Goal: Complete application form: Complete application form

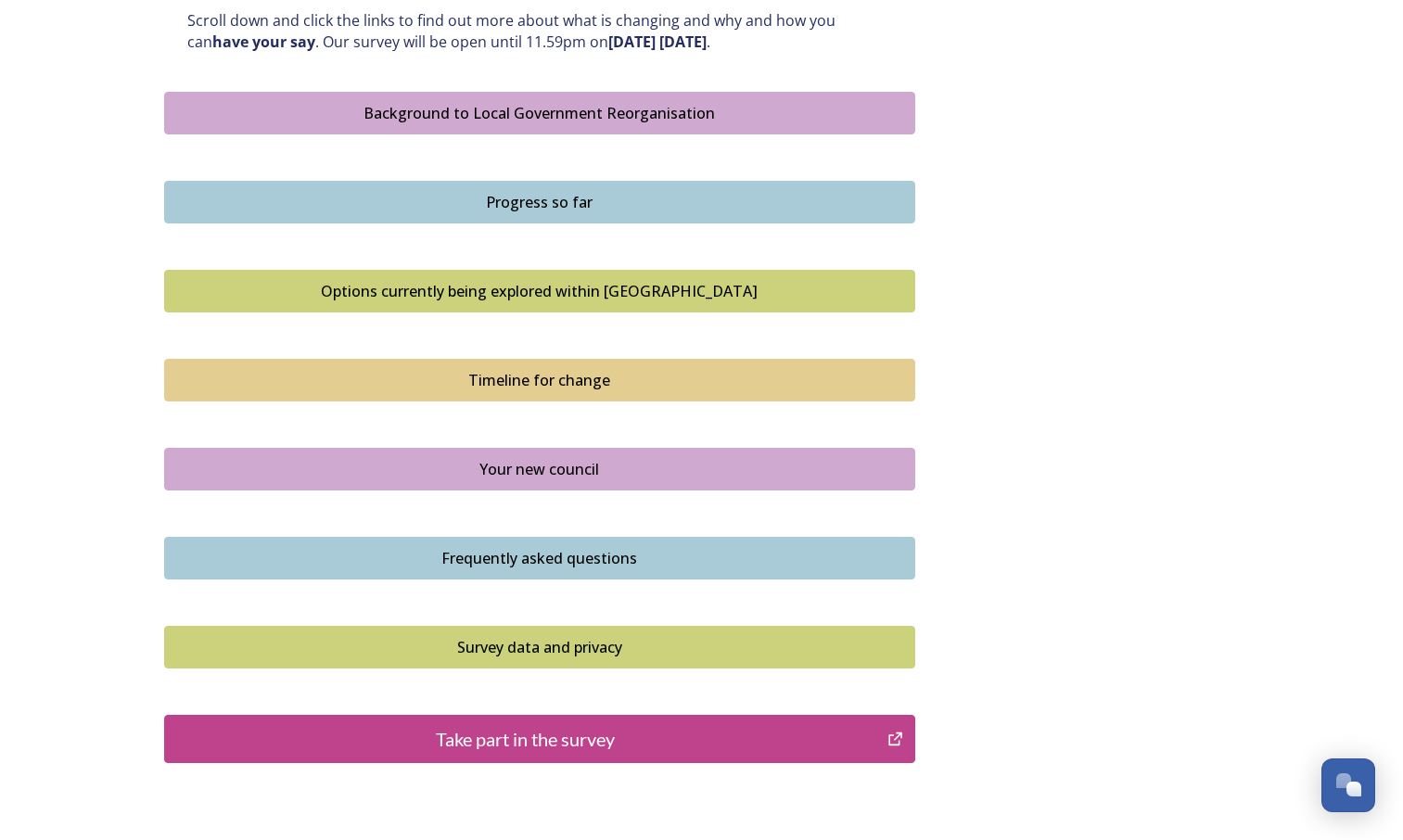
scroll to position [1038, 0]
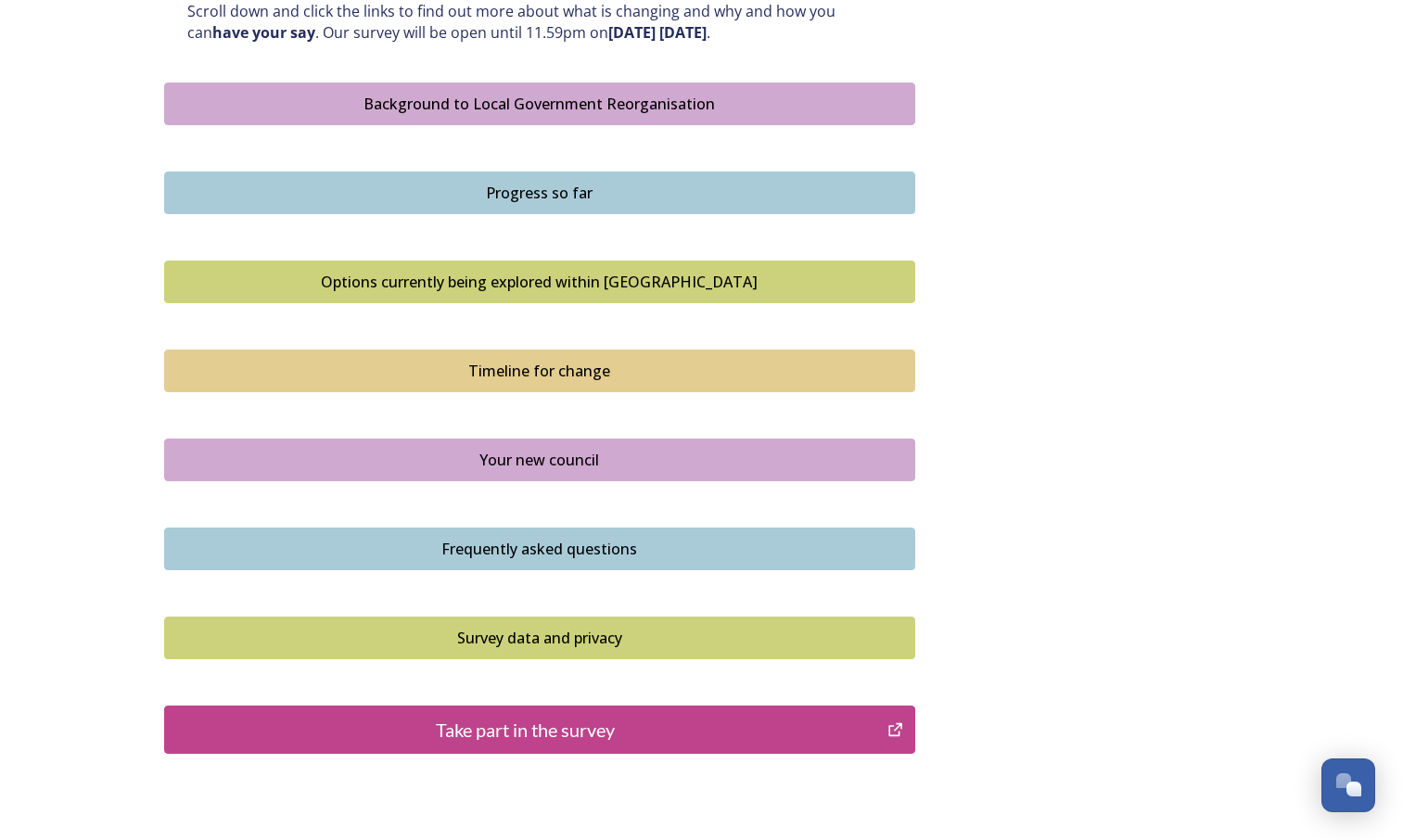
click at [395, 109] on div "Background to Local Government Reorganisation" at bounding box center [540, 103] width 731 height 22
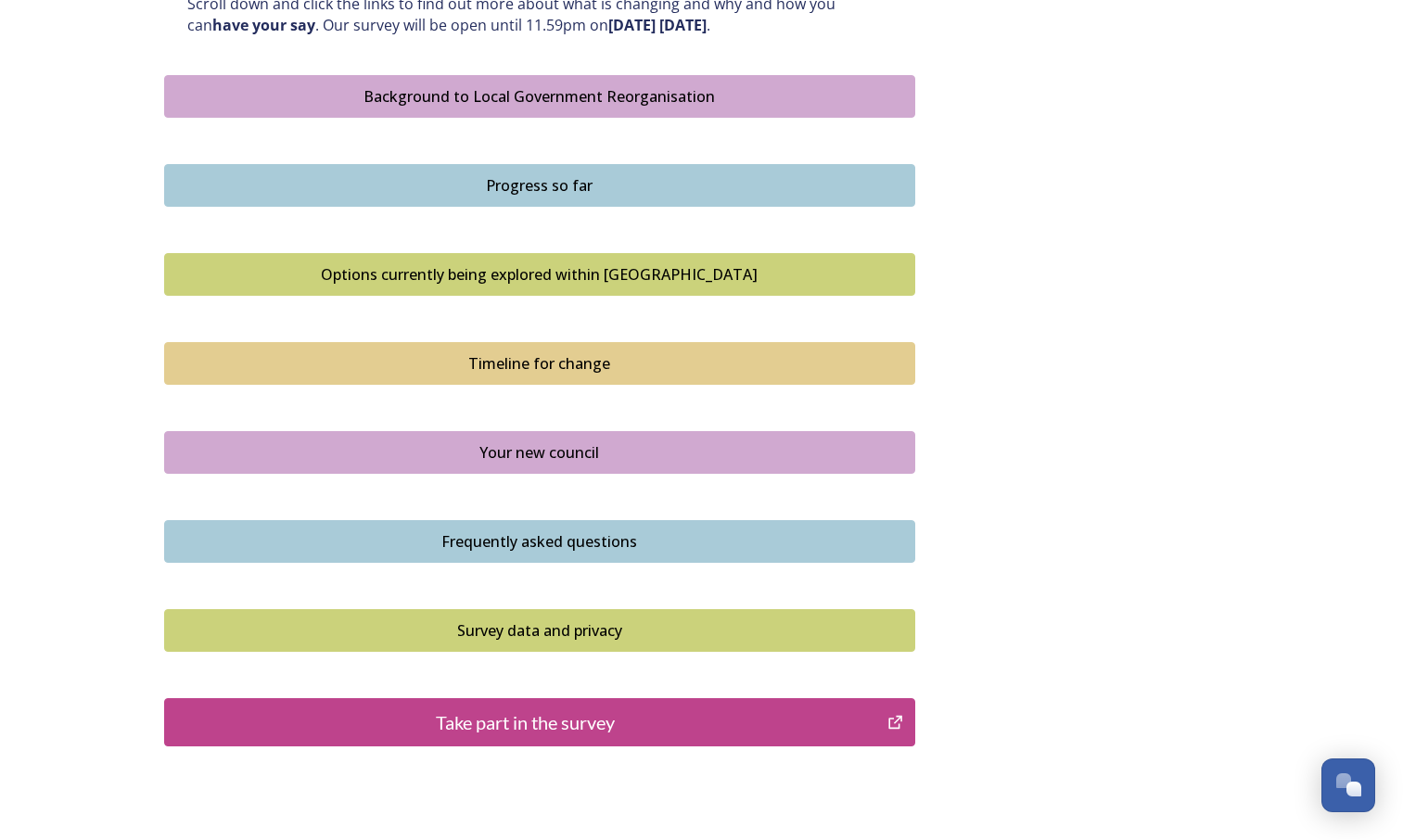
scroll to position [1051, 0]
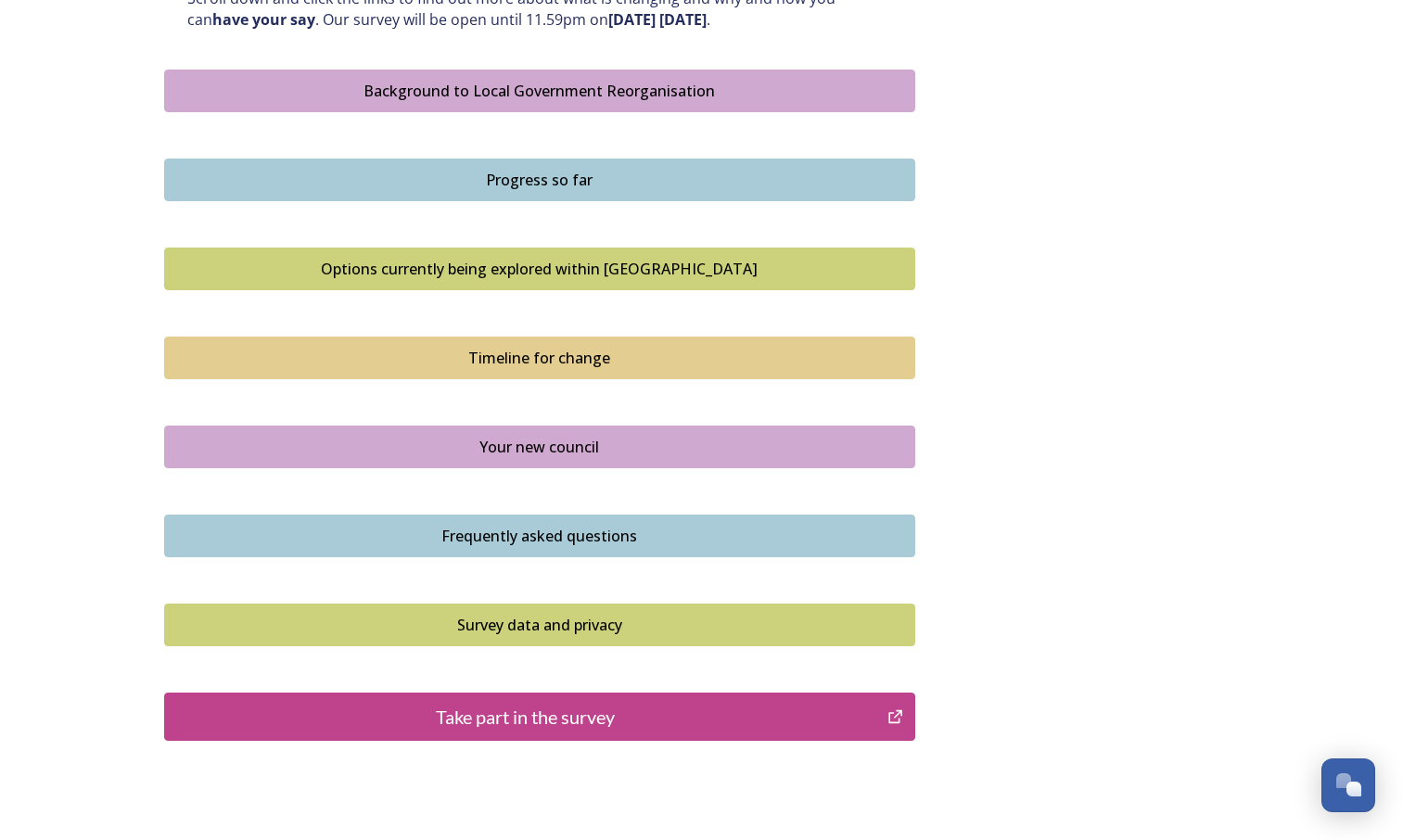
click at [311, 184] on div "Progress so far" at bounding box center [540, 180] width 731 height 22
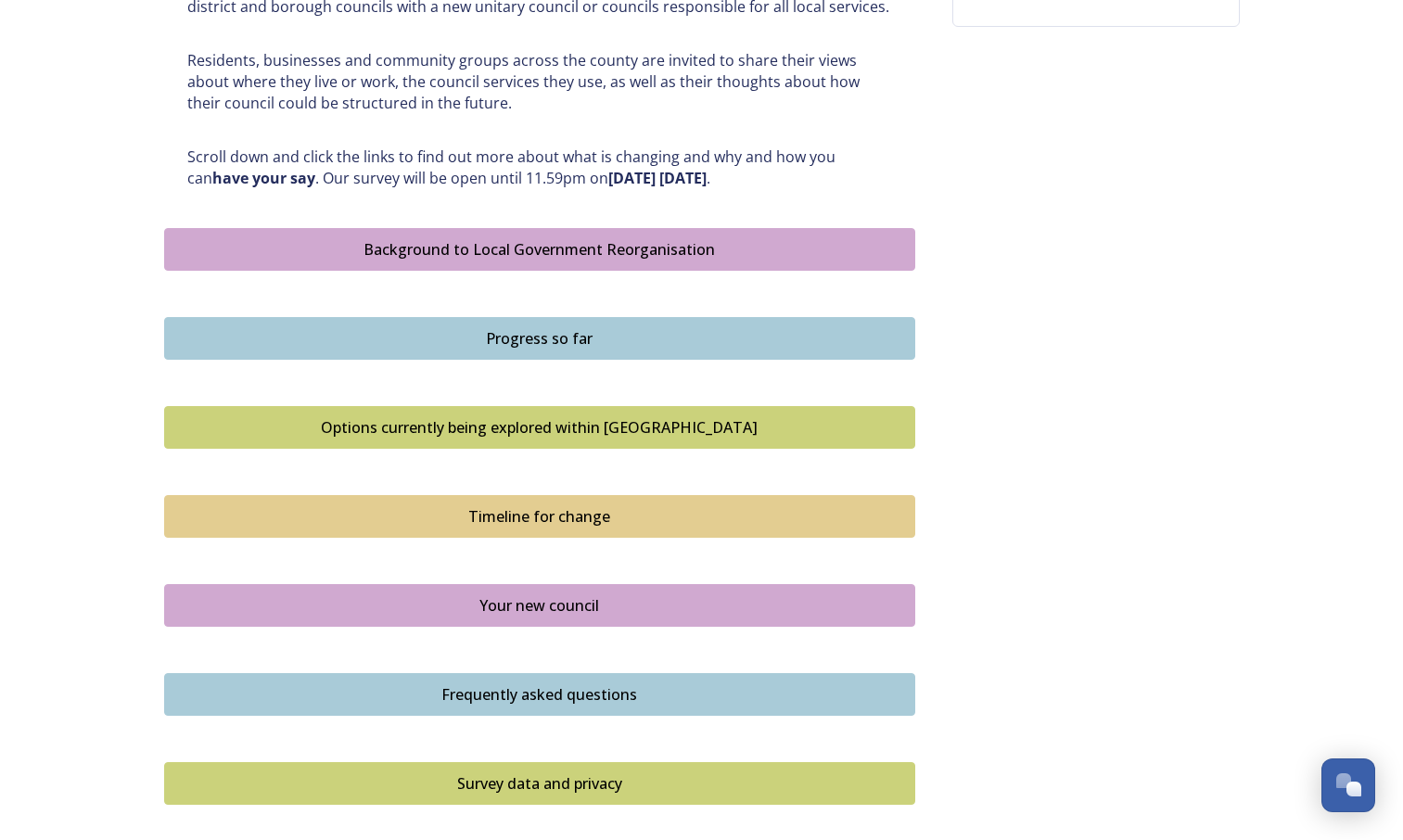
scroll to position [893, 0]
click at [254, 434] on div "Options currently being explored within West Sussex" at bounding box center [540, 426] width 731 height 22
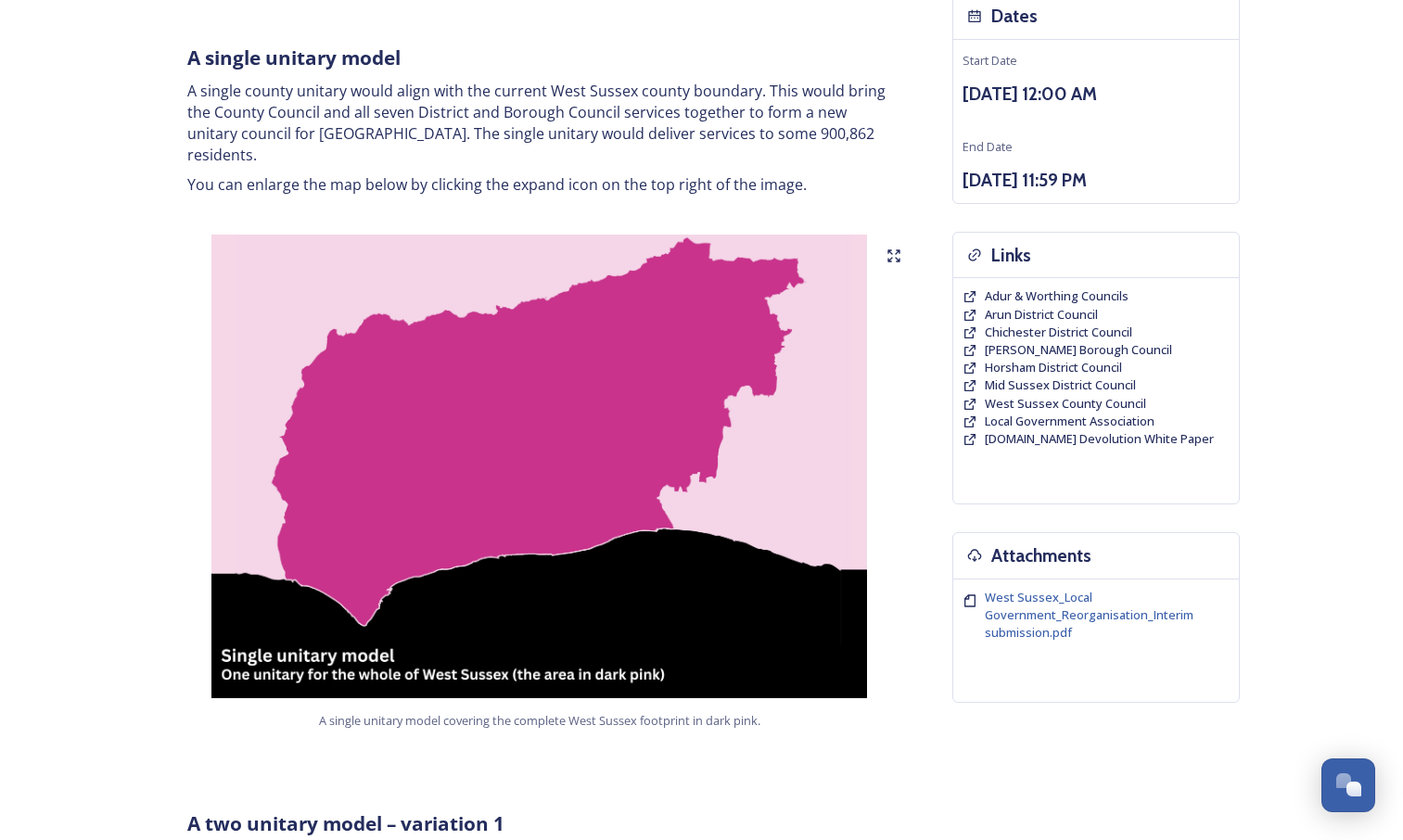
scroll to position [217, 0]
click at [895, 248] on icon at bounding box center [894, 255] width 15 height 15
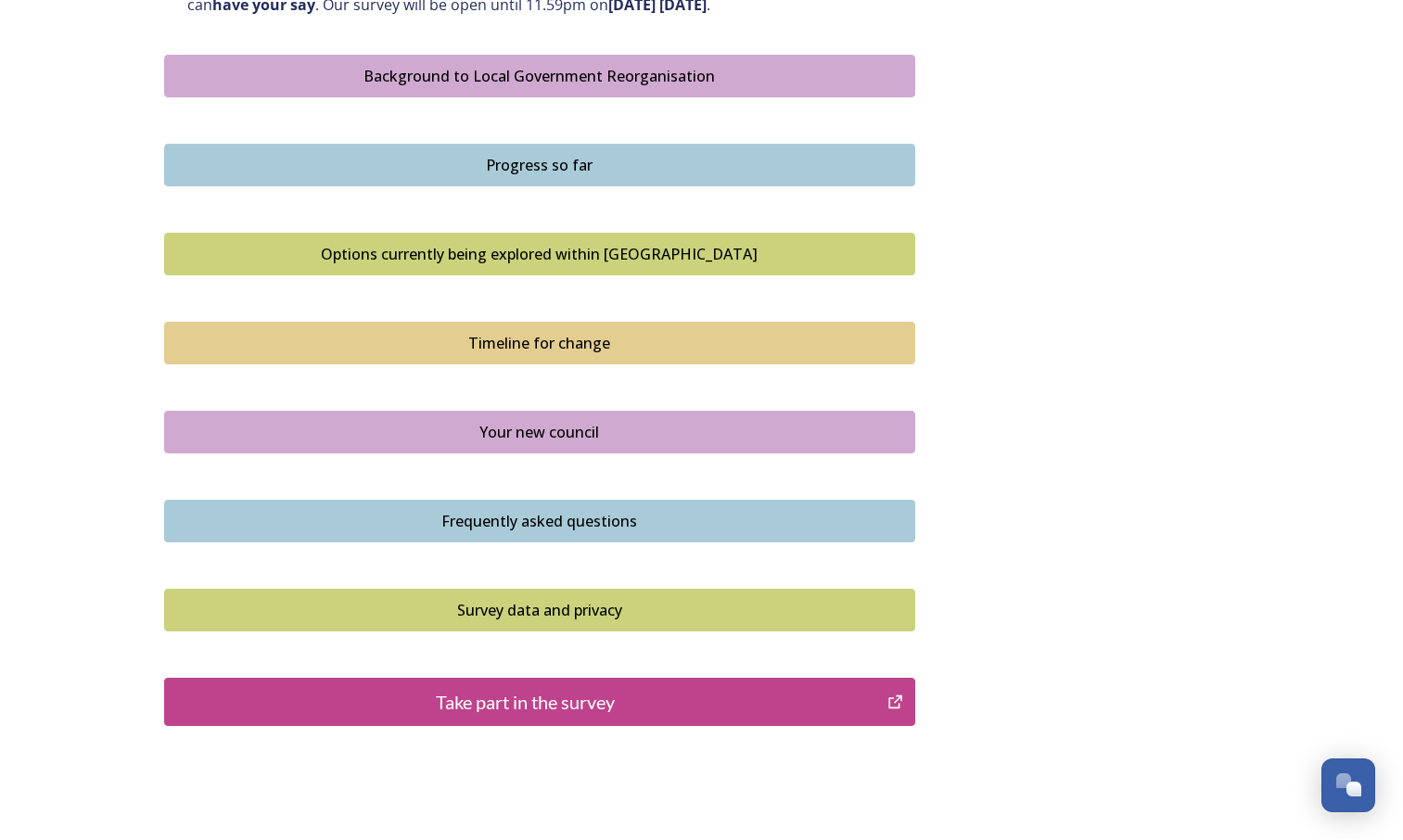
scroll to position [1084, 0]
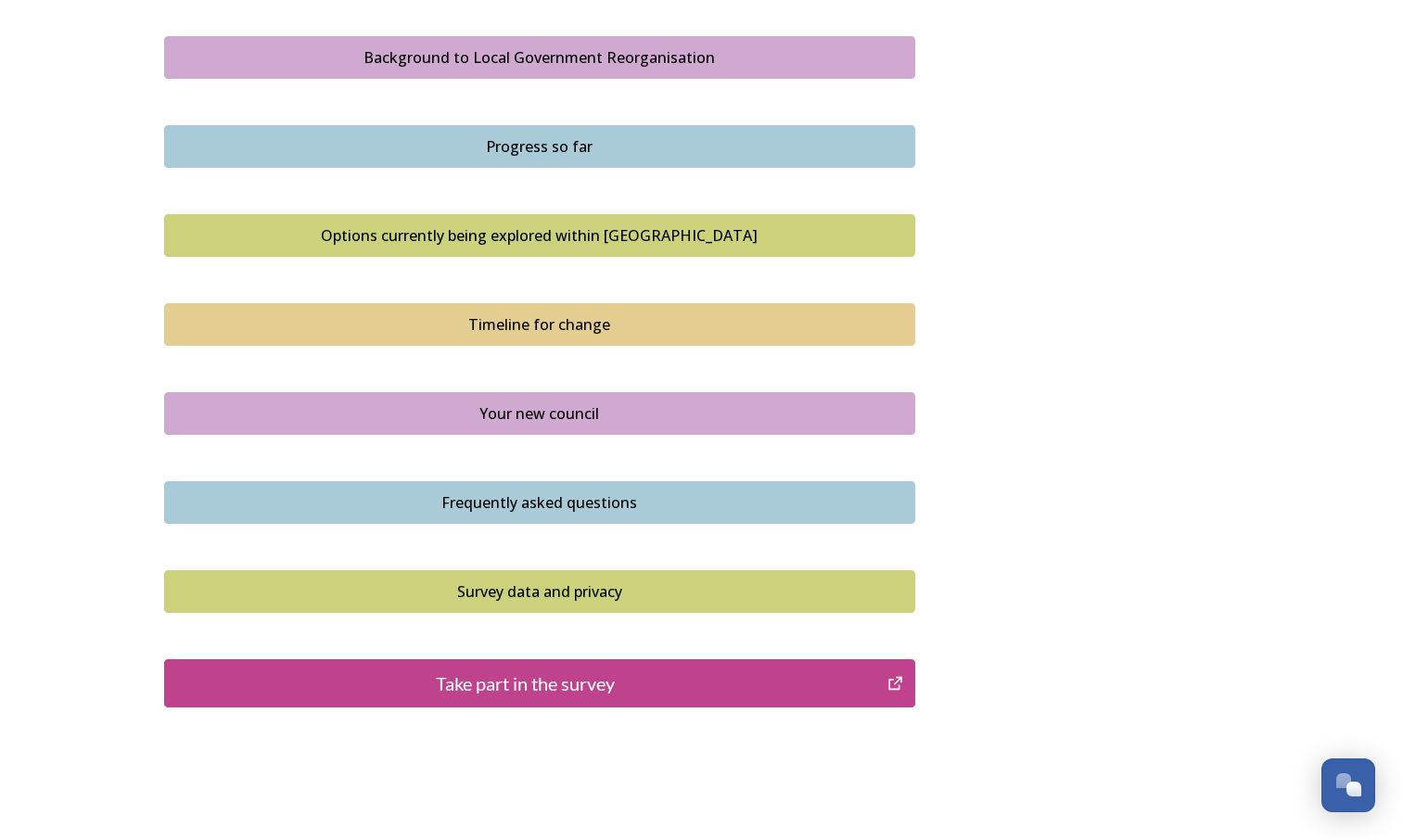
click at [352, 240] on div "Options currently being explored within West Sussex" at bounding box center [540, 235] width 731 height 22
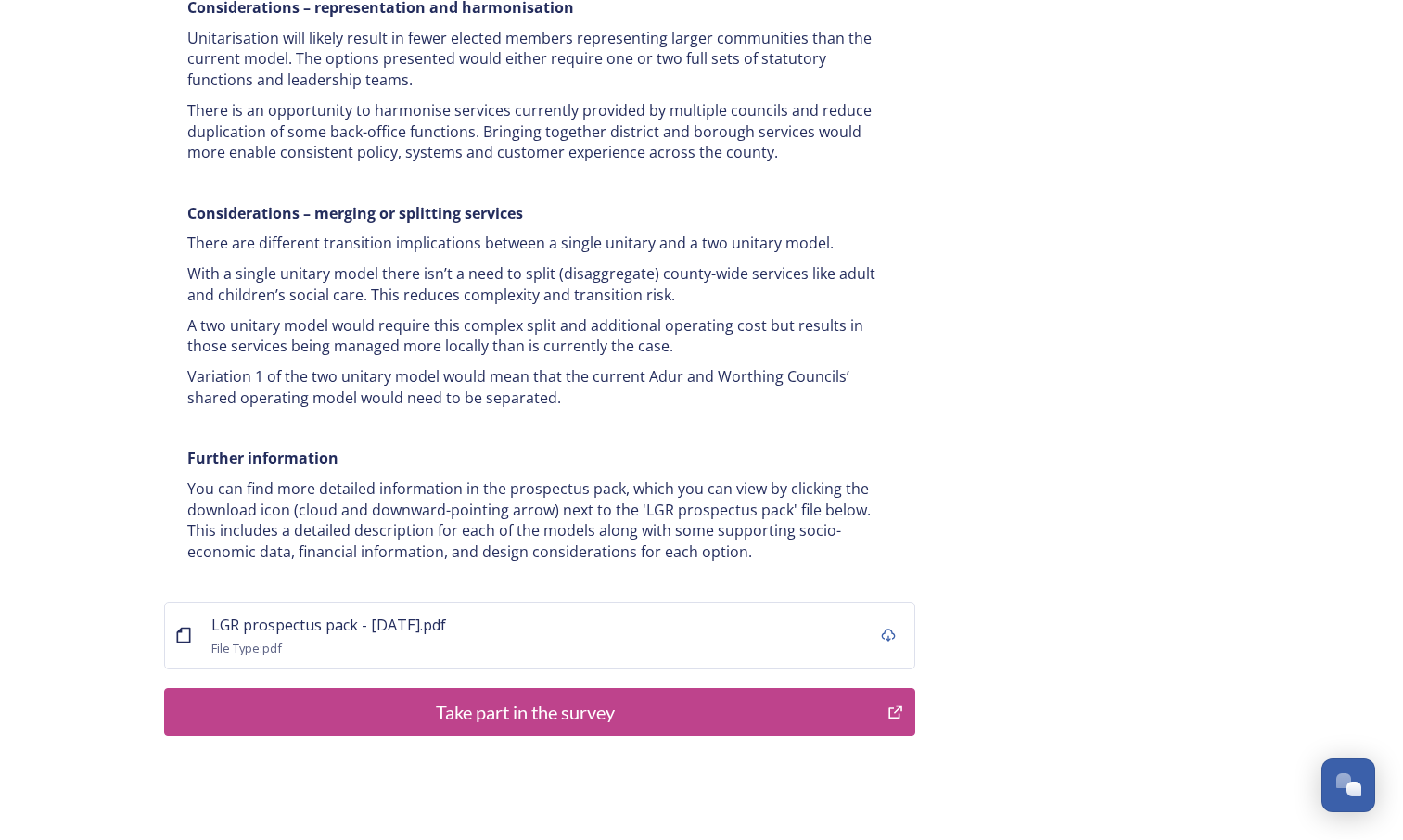
scroll to position [3533, 0]
drag, startPoint x: 79, startPoint y: 442, endPoint x: 73, endPoint y: 348, distance: 94.2
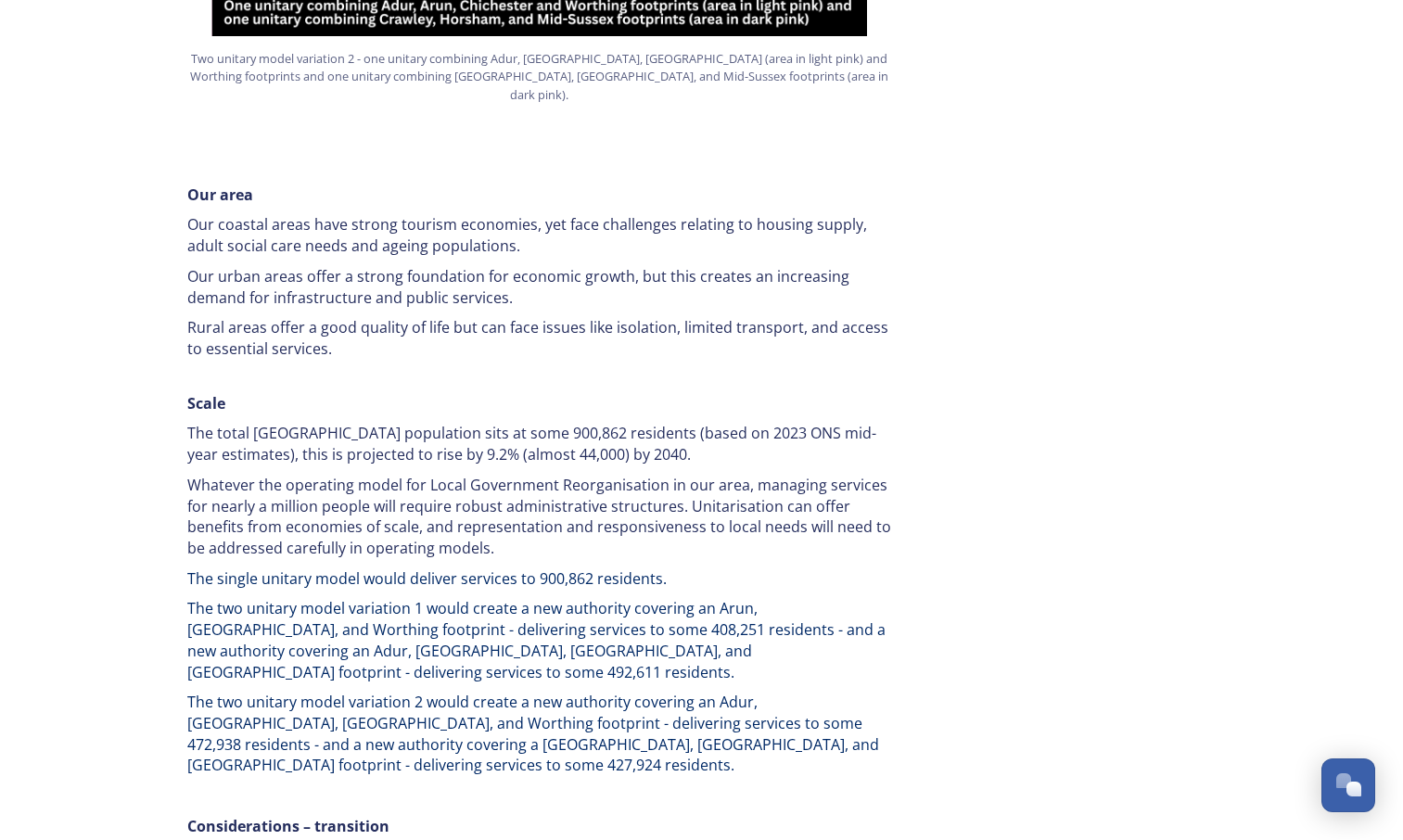
scroll to position [2519, 0]
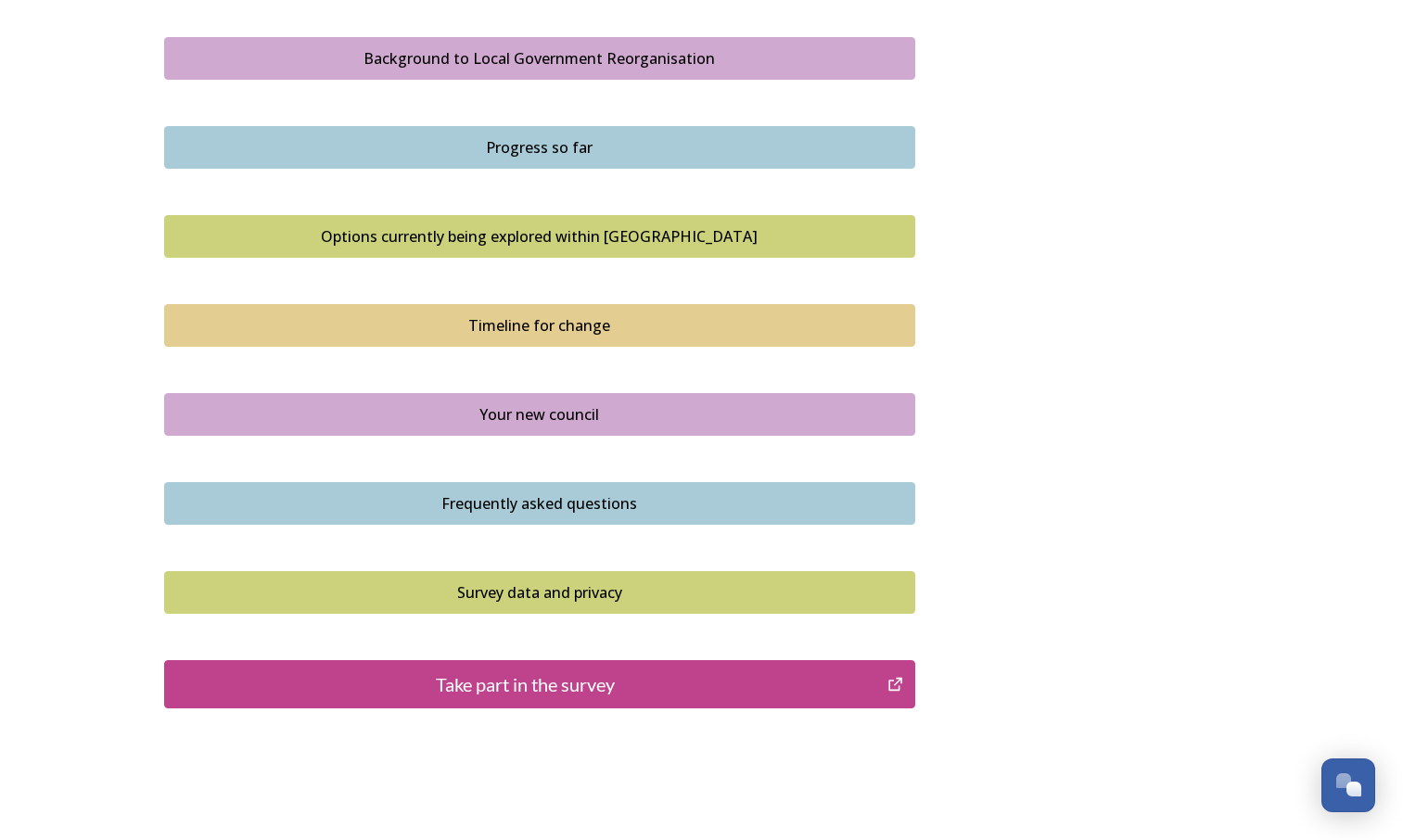
scroll to position [1084, 0]
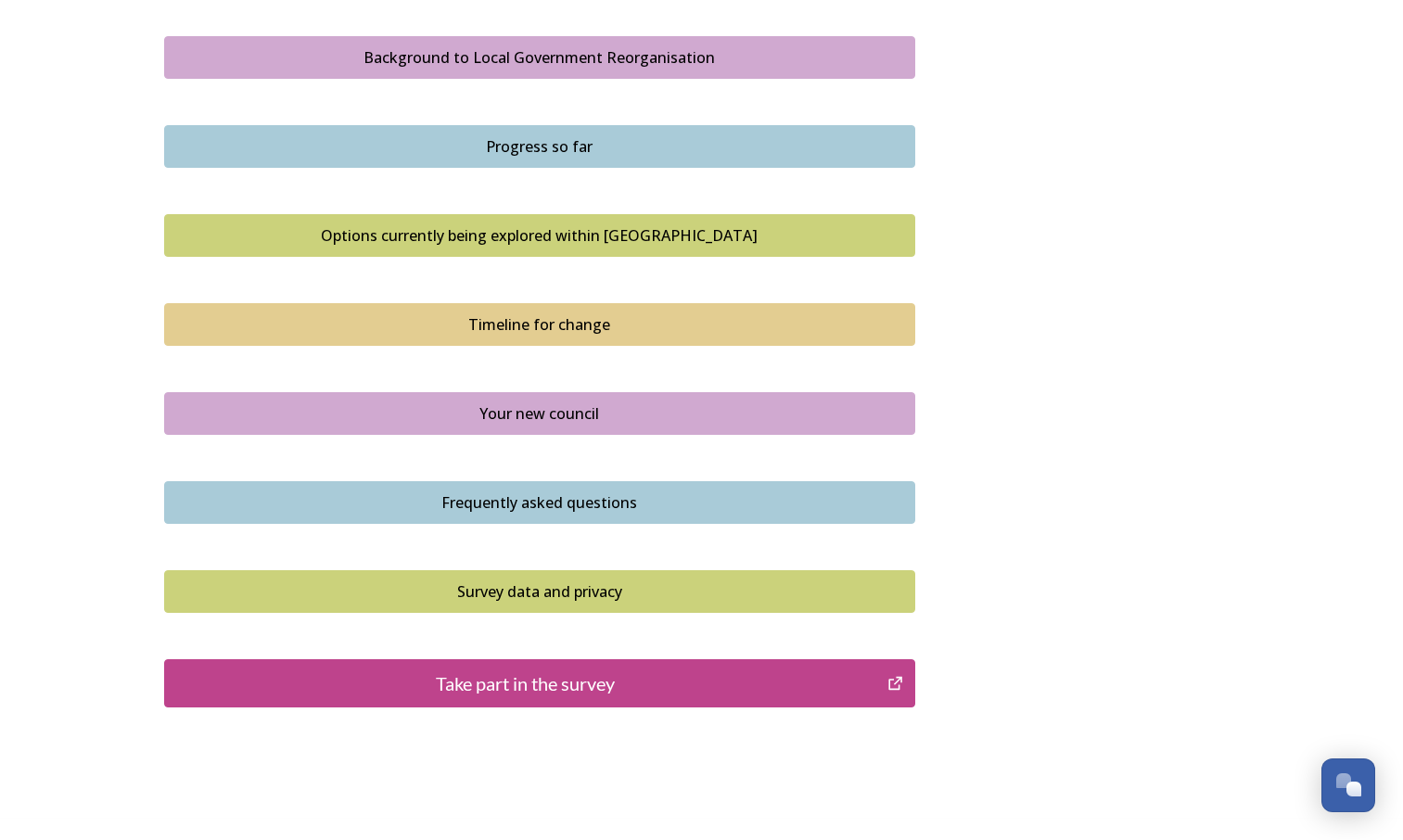
click at [337, 422] on div "Your new council" at bounding box center [540, 413] width 731 height 22
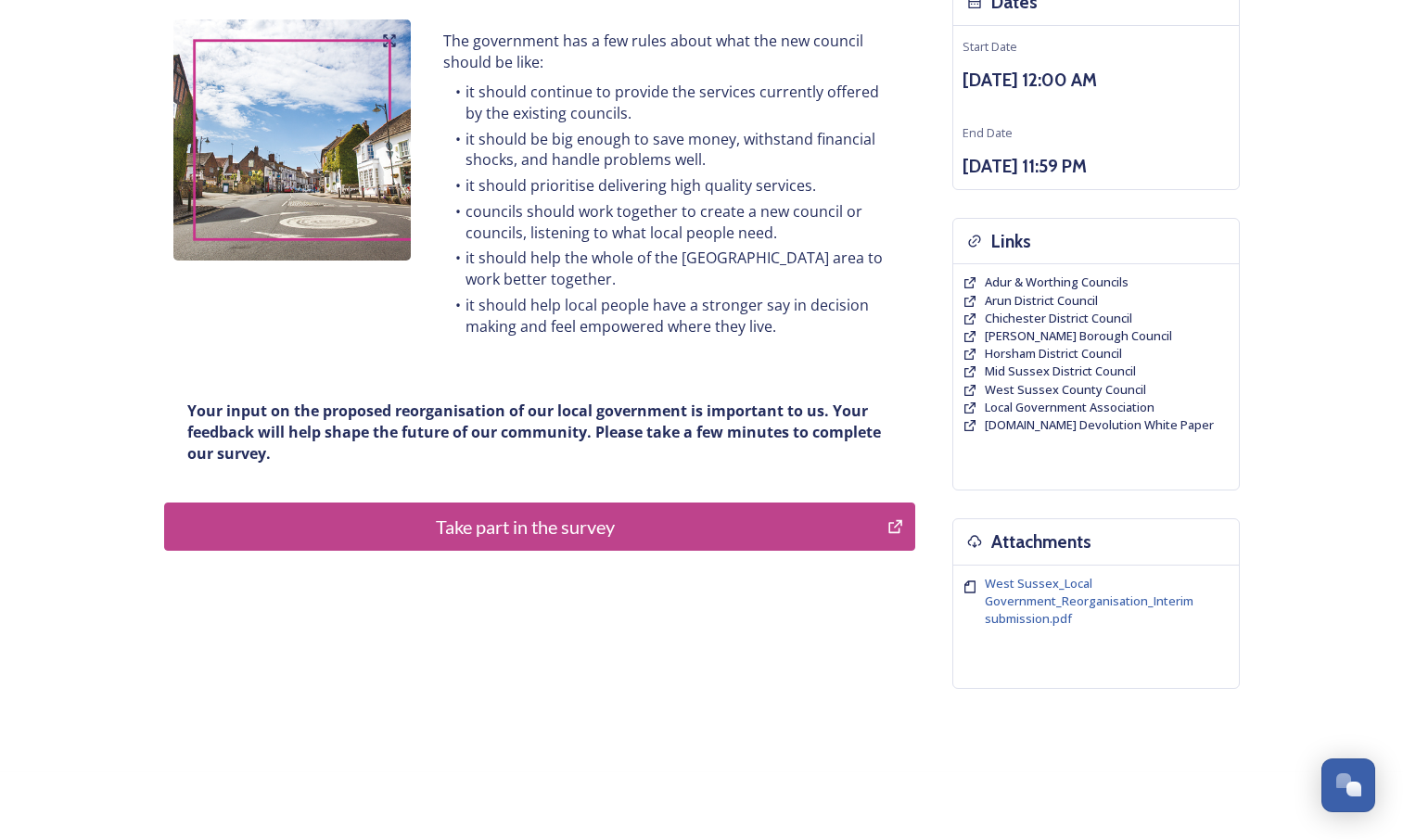
scroll to position [231, 0]
click at [353, 539] on div "Take part in the survey" at bounding box center [526, 526] width 704 height 28
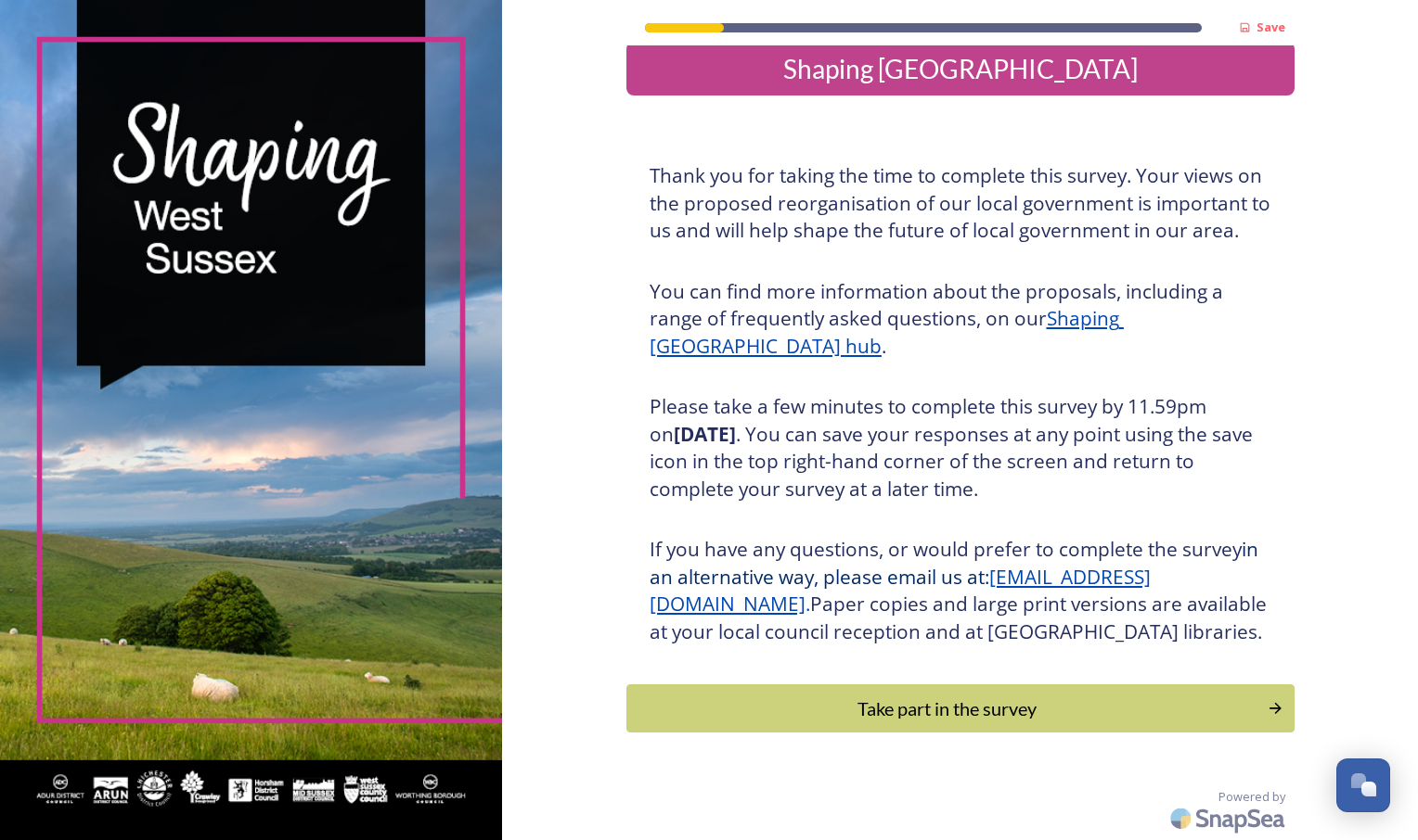
scroll to position [51, 0]
click at [729, 717] on div "Take part in the survey" at bounding box center [946, 709] width 627 height 28
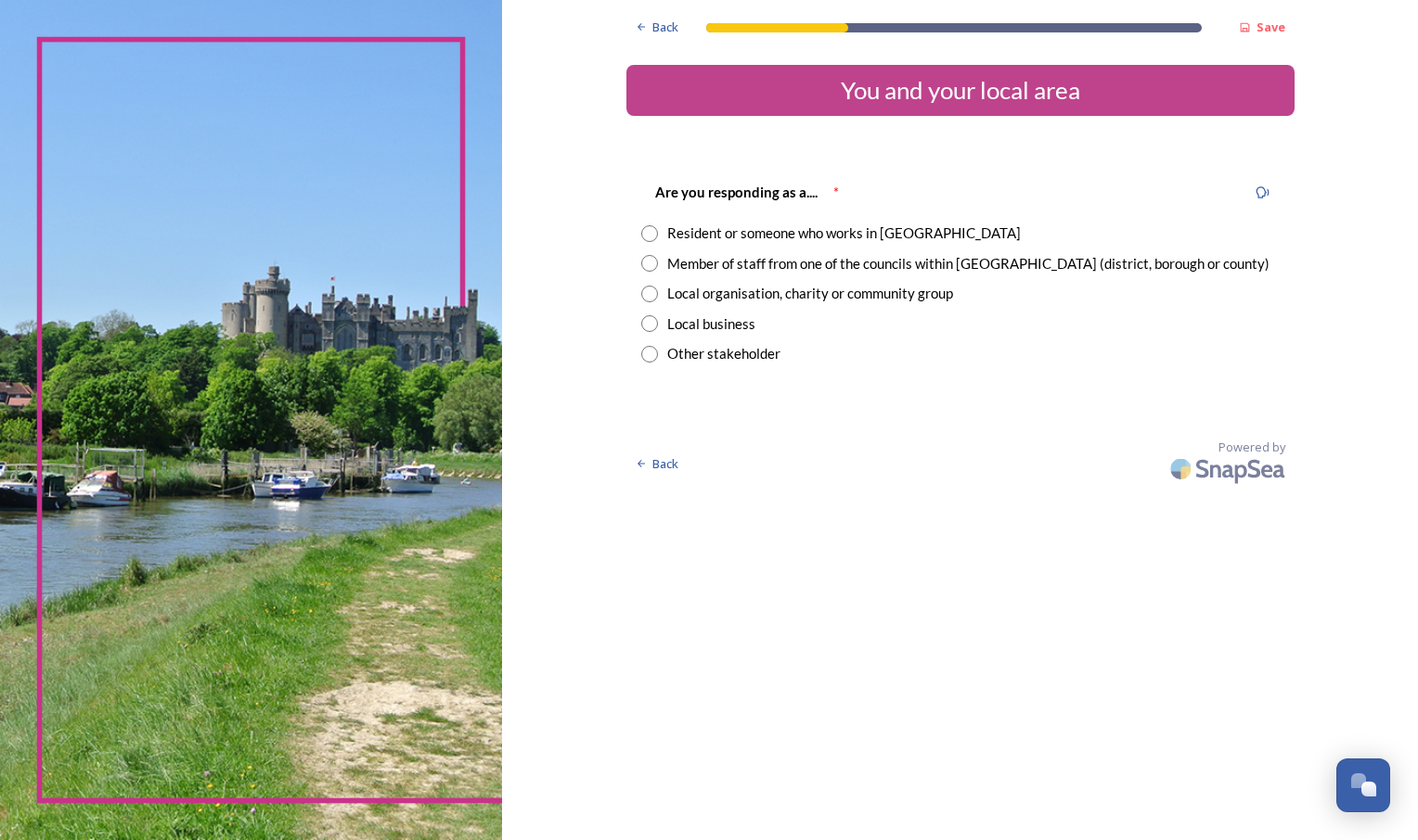
click at [646, 262] on input "radio" at bounding box center [649, 262] width 17 height 17
radio input "true"
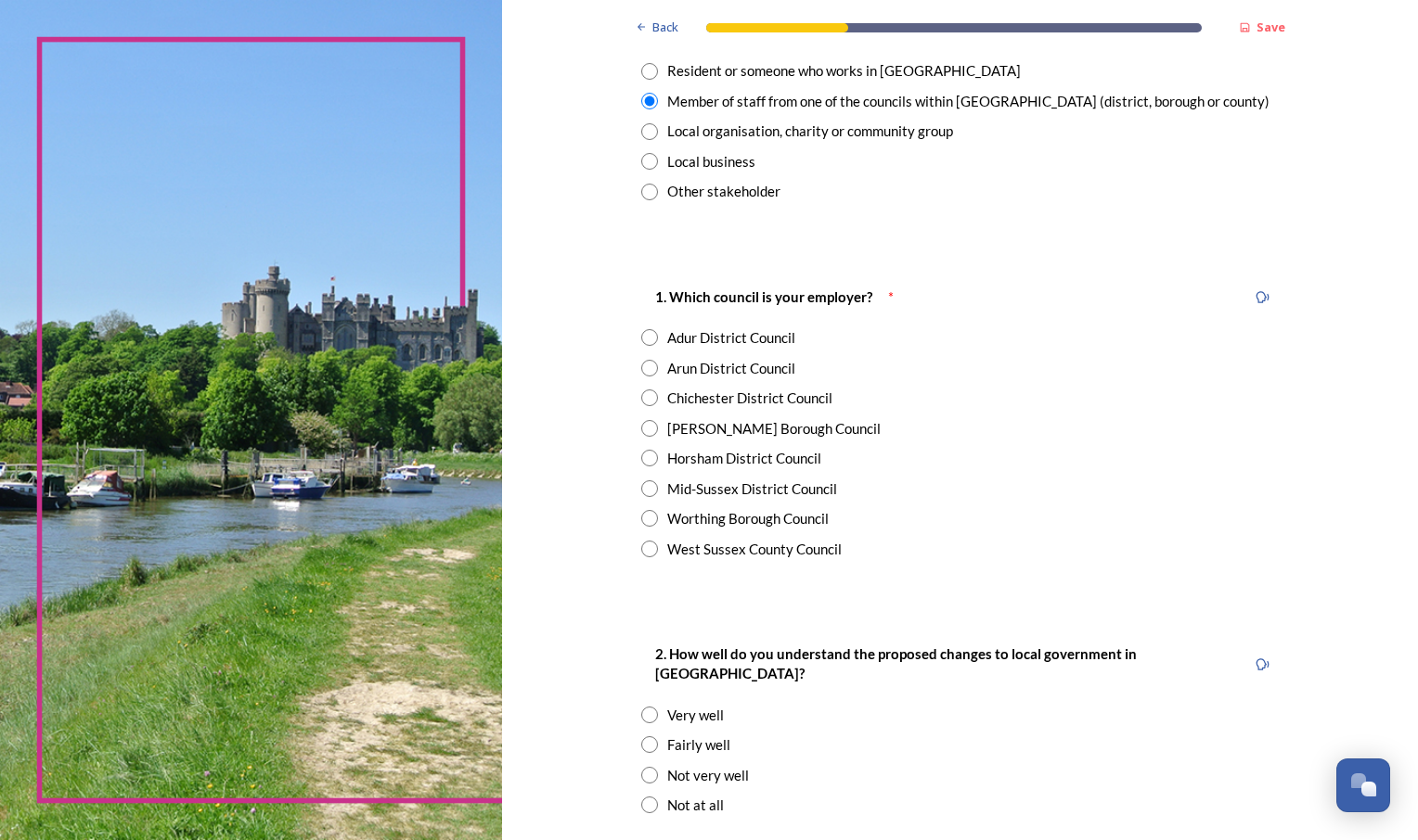
scroll to position [163, 0]
click at [922, 556] on div "West Sussex County Council" at bounding box center [960, 548] width 638 height 21
click at [776, 550] on div "West Sussex County Council" at bounding box center [754, 548] width 174 height 21
click at [647, 549] on input "radio" at bounding box center [649, 547] width 17 height 17
radio input "true"
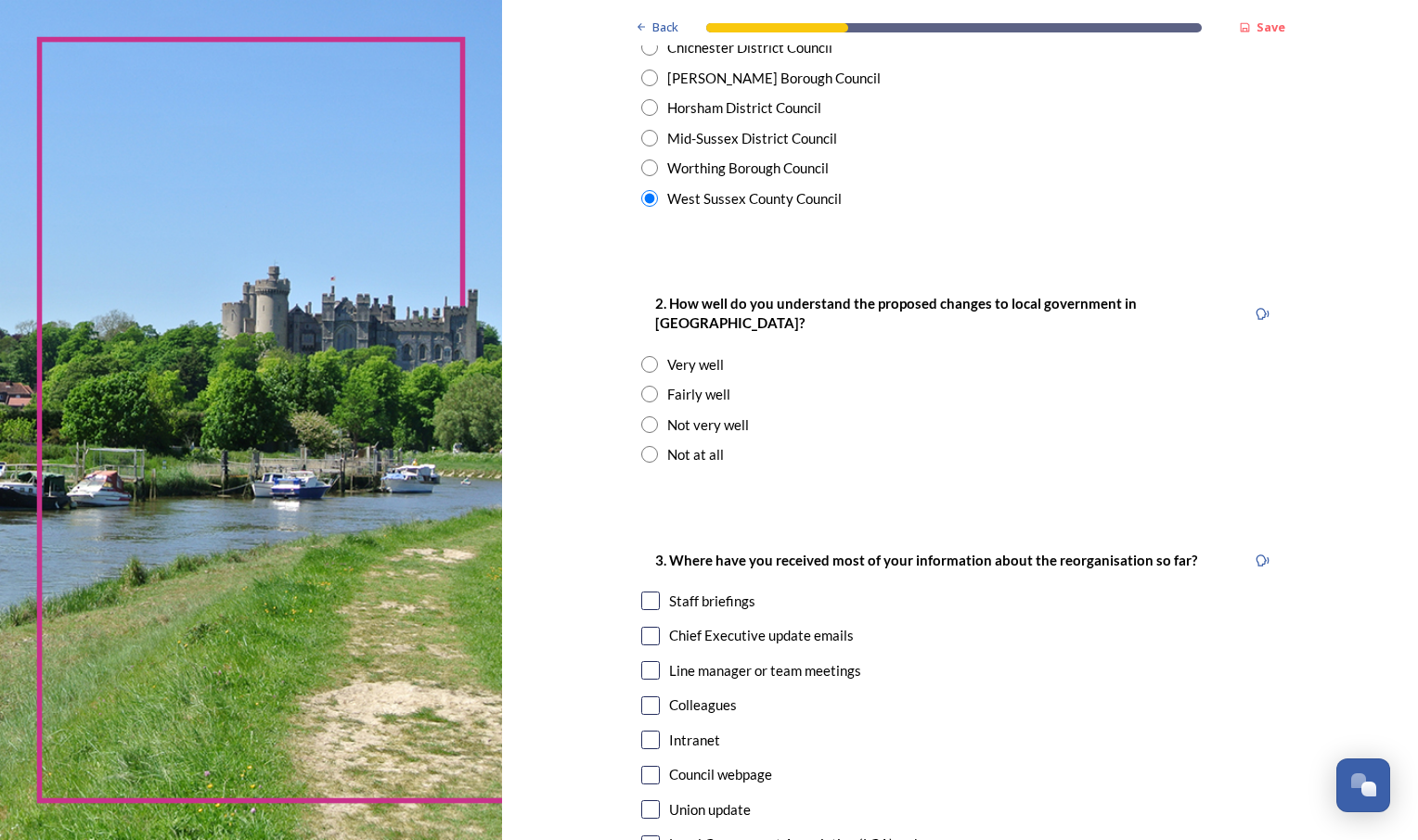
scroll to position [519, 0]
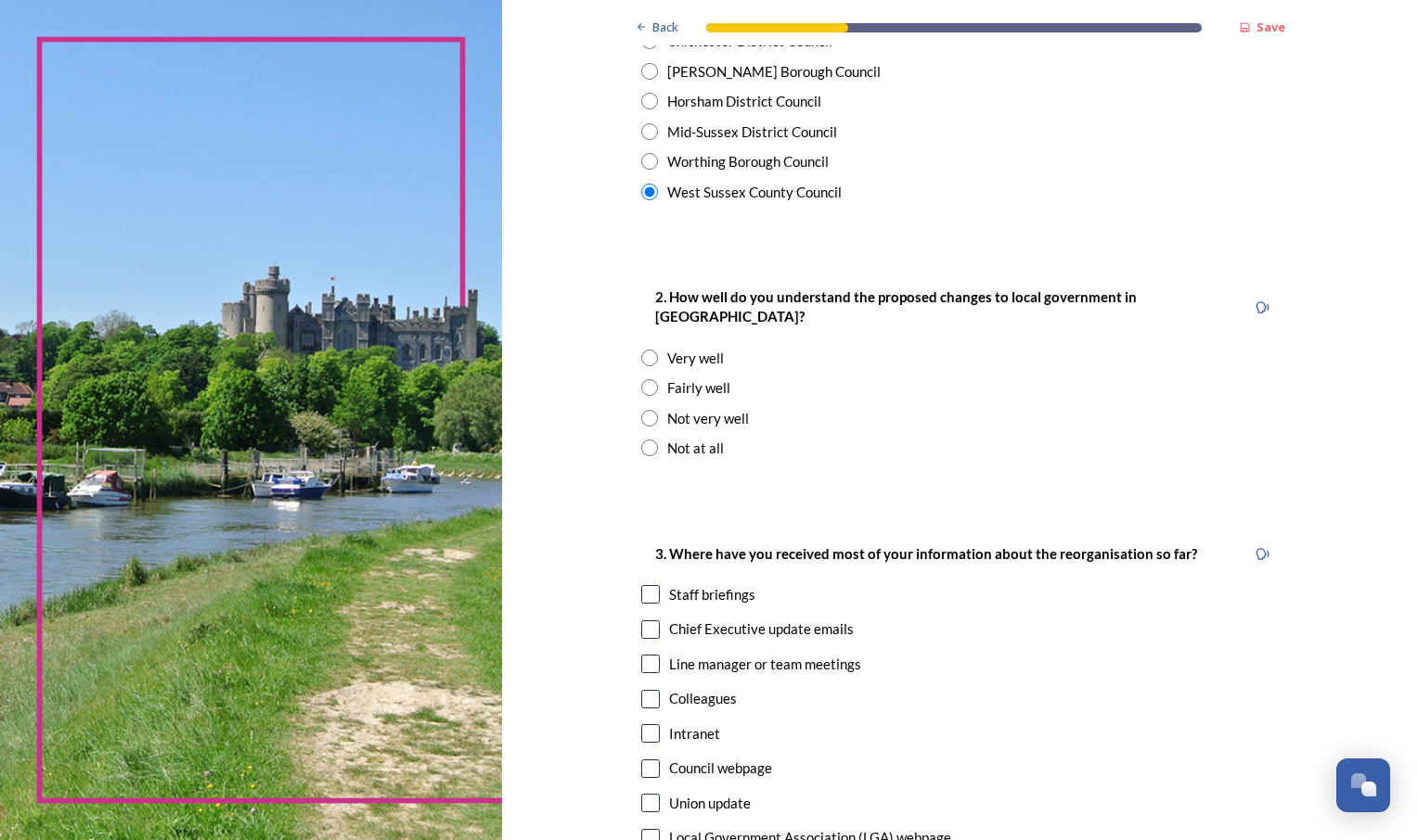
click at [648, 379] on input "radio" at bounding box center [649, 387] width 17 height 17
radio input "true"
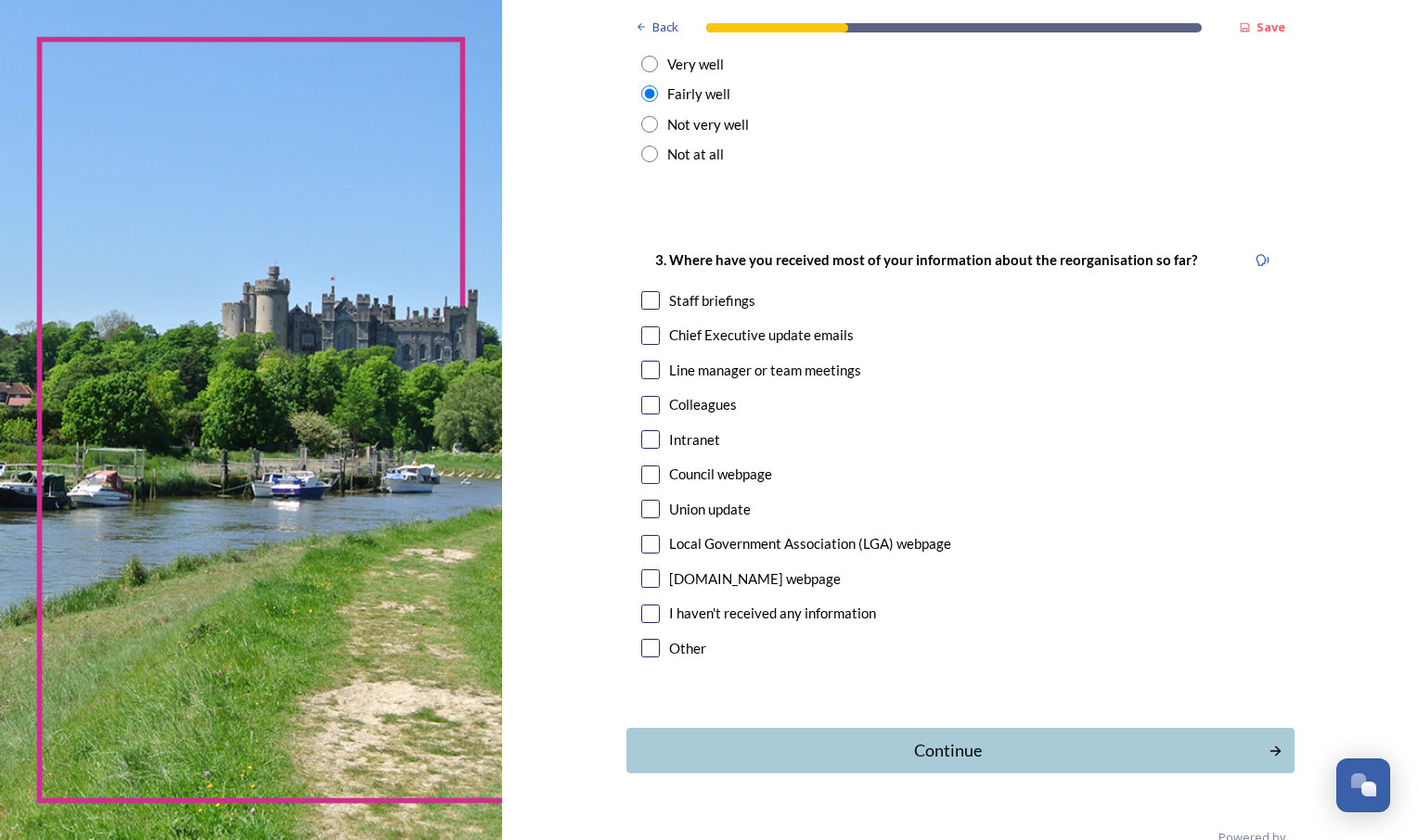
scroll to position [815, 0]
click at [641, 291] on input "checkbox" at bounding box center [650, 299] width 18 height 18
checkbox input "true"
click at [642, 326] on input "checkbox" at bounding box center [650, 334] width 18 height 18
checkbox input "true"
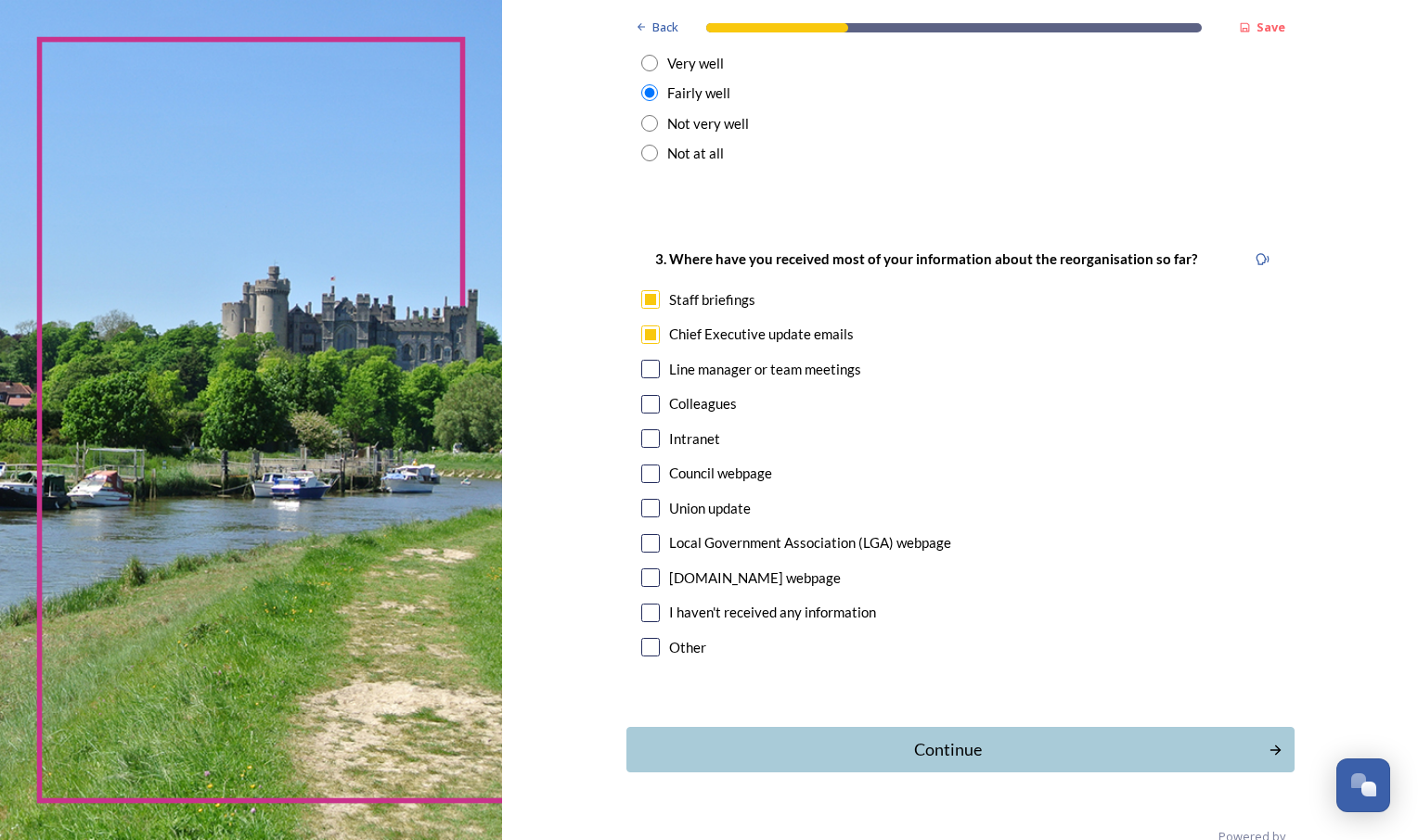
click at [641, 465] on input "checkbox" at bounding box center [650, 473] width 18 height 18
checkbox input "true"
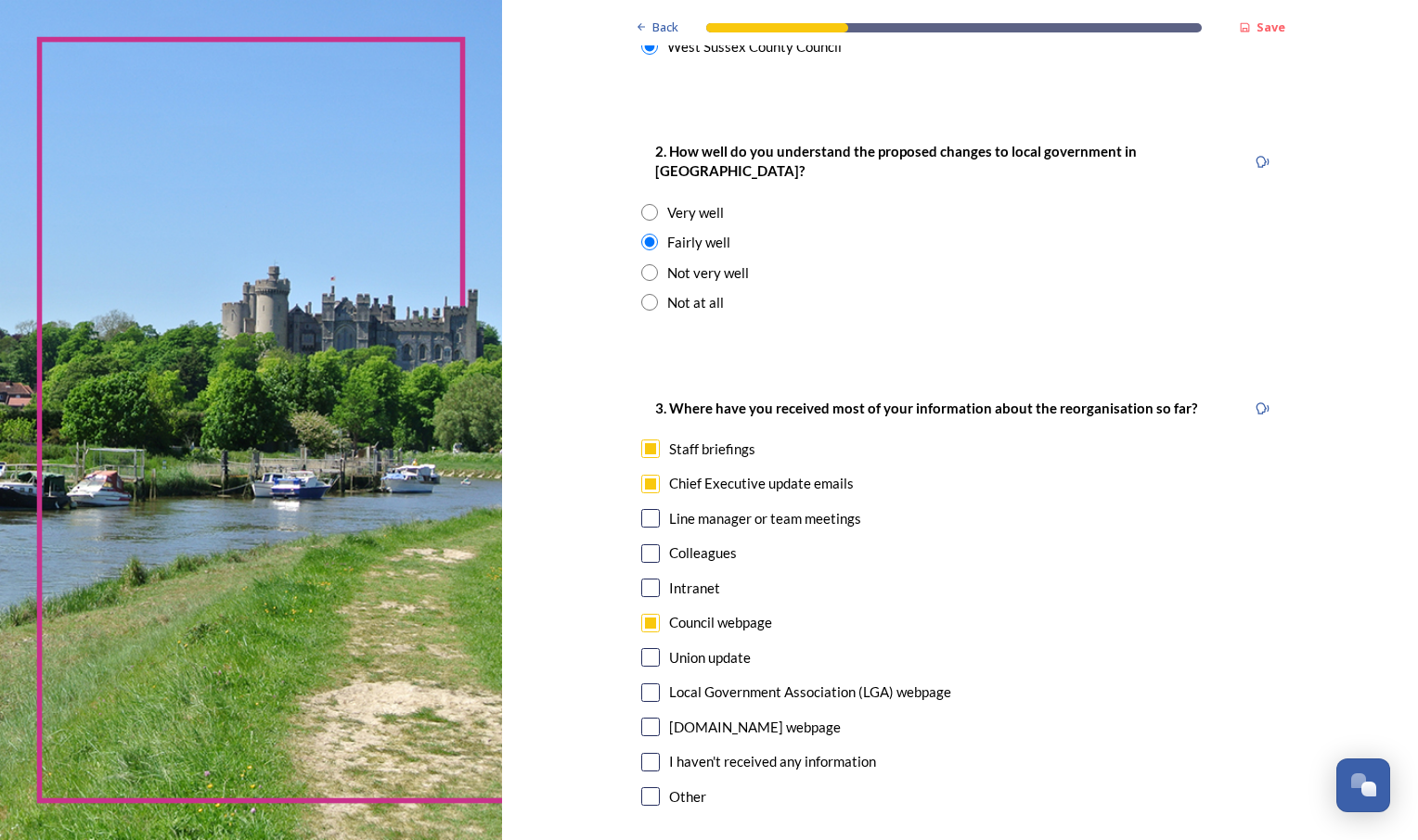
scroll to position [664, 0]
click at [641, 265] on input "radio" at bounding box center [649, 273] width 17 height 17
radio input "true"
click at [589, 368] on div "Back Save You and your local area Are you responding as a.... * Resident or som…" at bounding box center [960, 183] width 916 height 1695
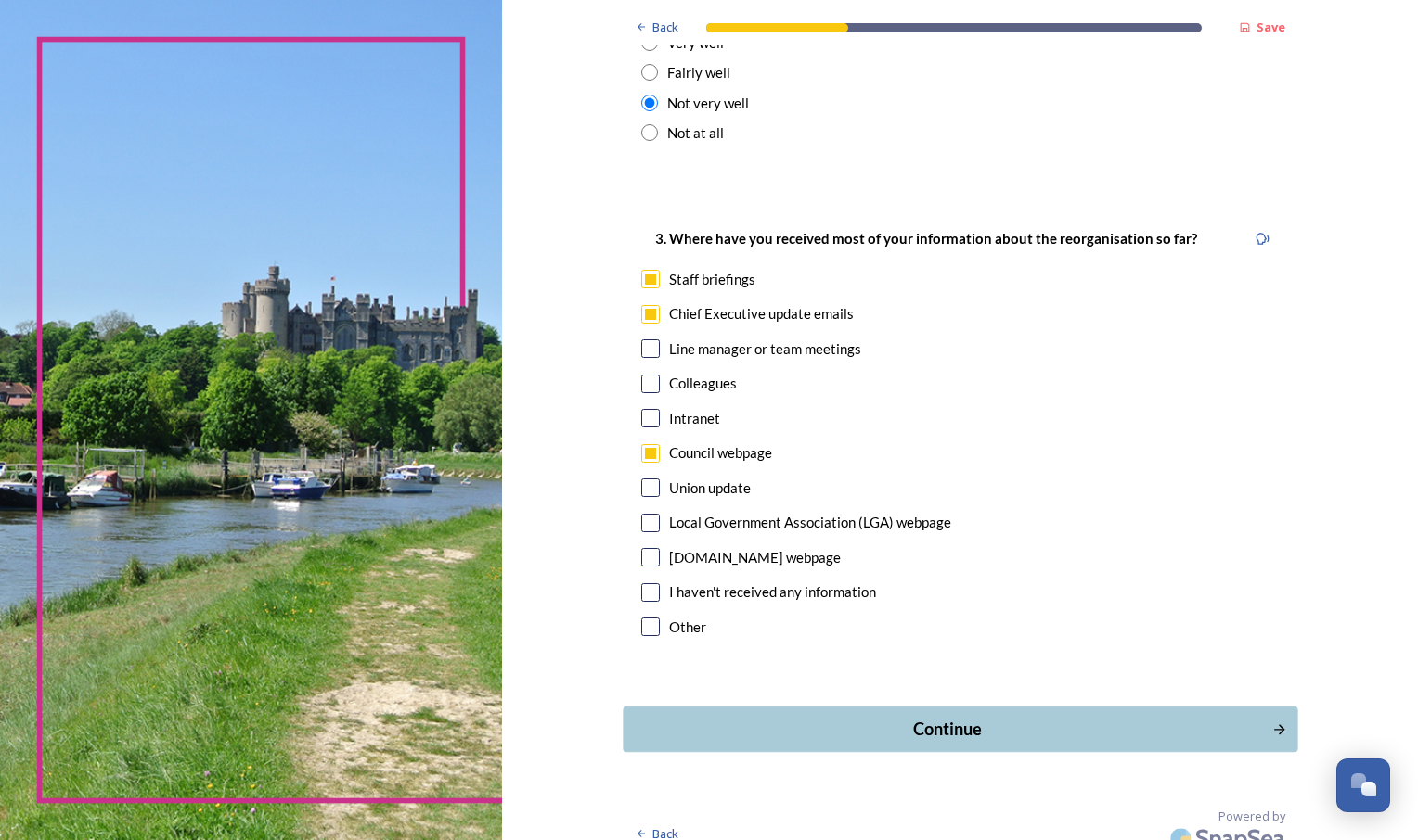
click at [737, 717] on div "Continue" at bounding box center [947, 729] width 628 height 25
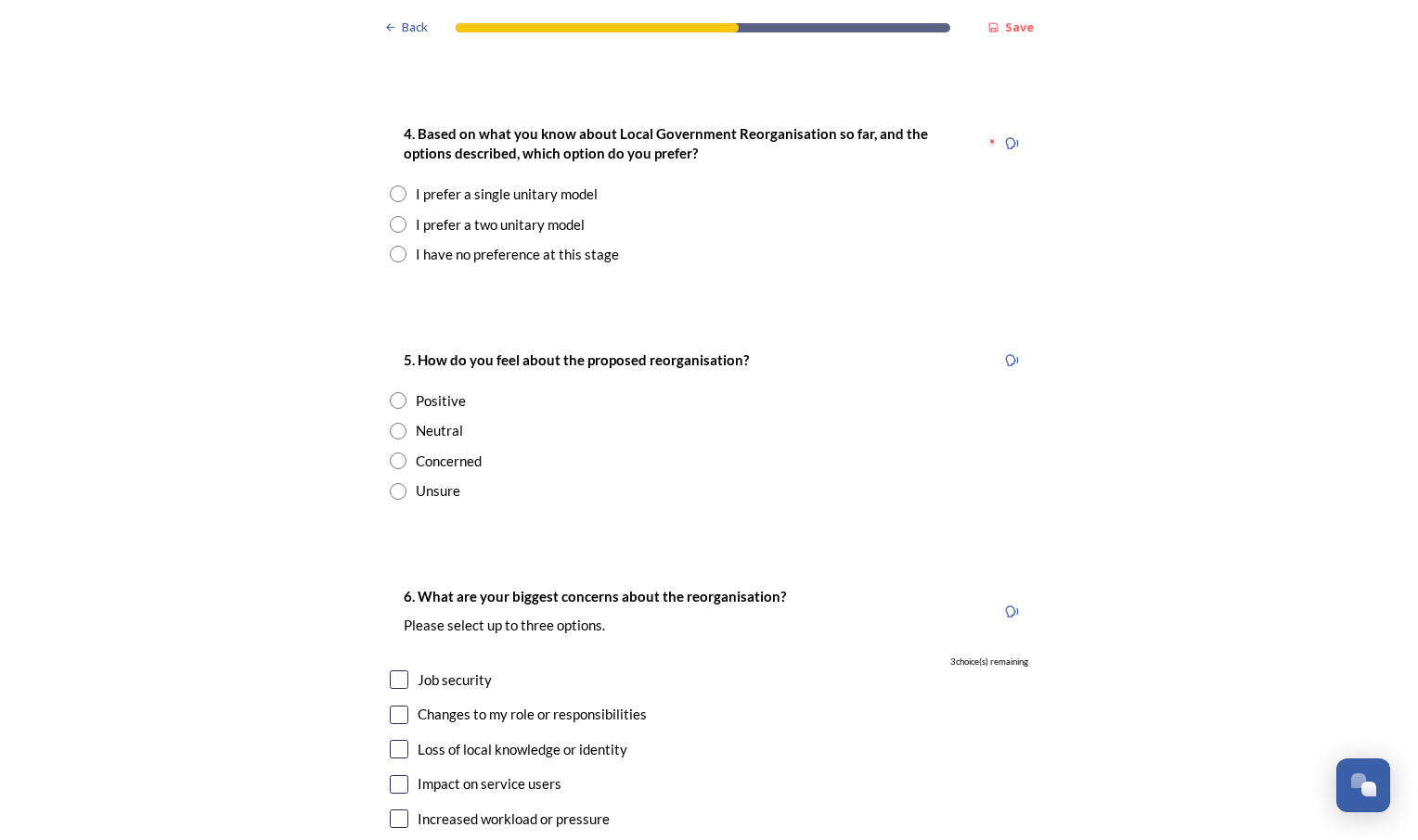
scroll to position [2473, 0]
click at [393, 215] on input "radio" at bounding box center [398, 223] width 17 height 17
radio input "true"
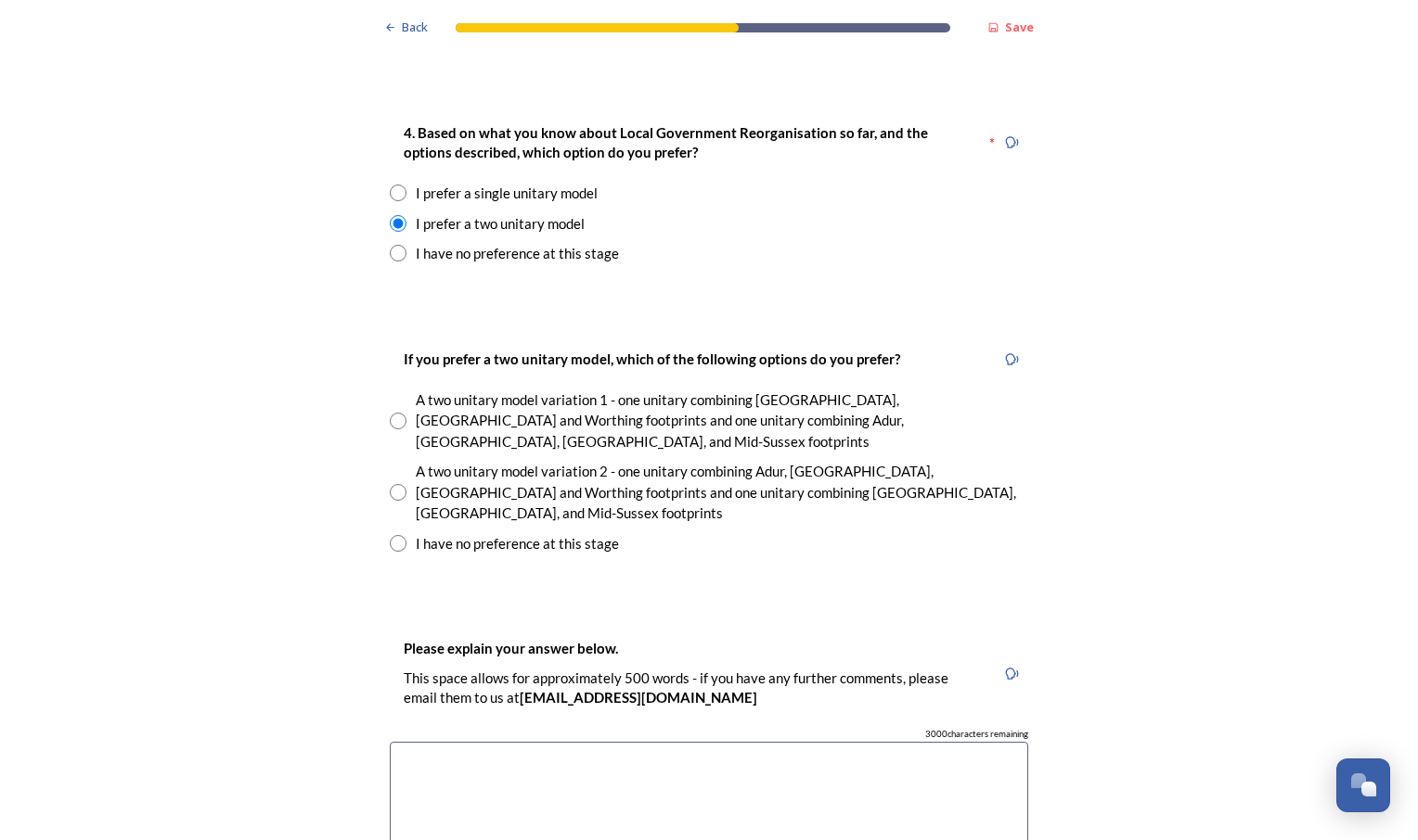
click at [390, 484] on input "radio" at bounding box center [398, 492] width 17 height 17
radio input "true"
click at [325, 475] on div "Back Save Prioritising future services As explained on our Shaping [GEOGRAPHIC_…" at bounding box center [709, 688] width 1418 height 6323
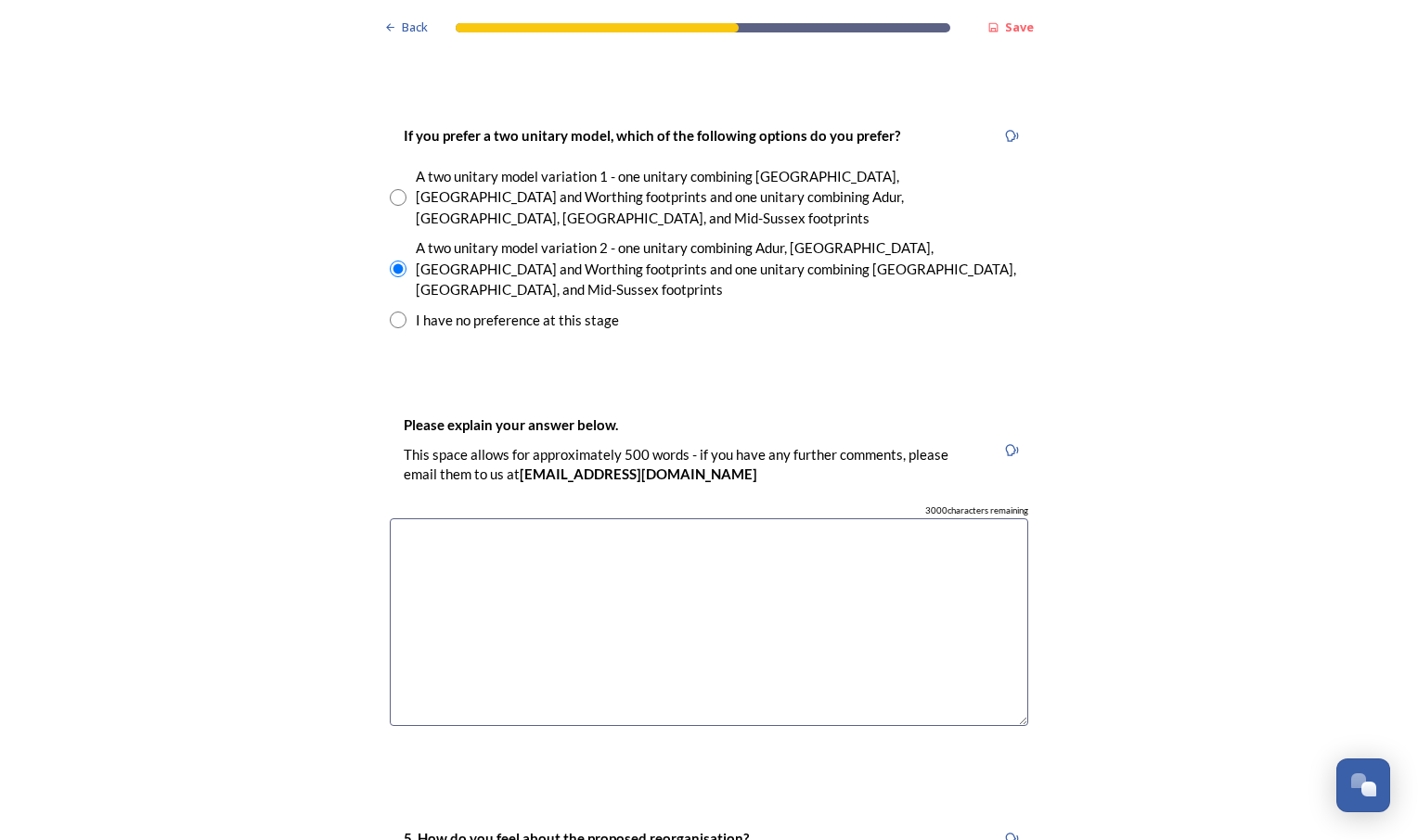
scroll to position [2698, 0]
click at [443, 517] on textarea at bounding box center [709, 621] width 638 height 209
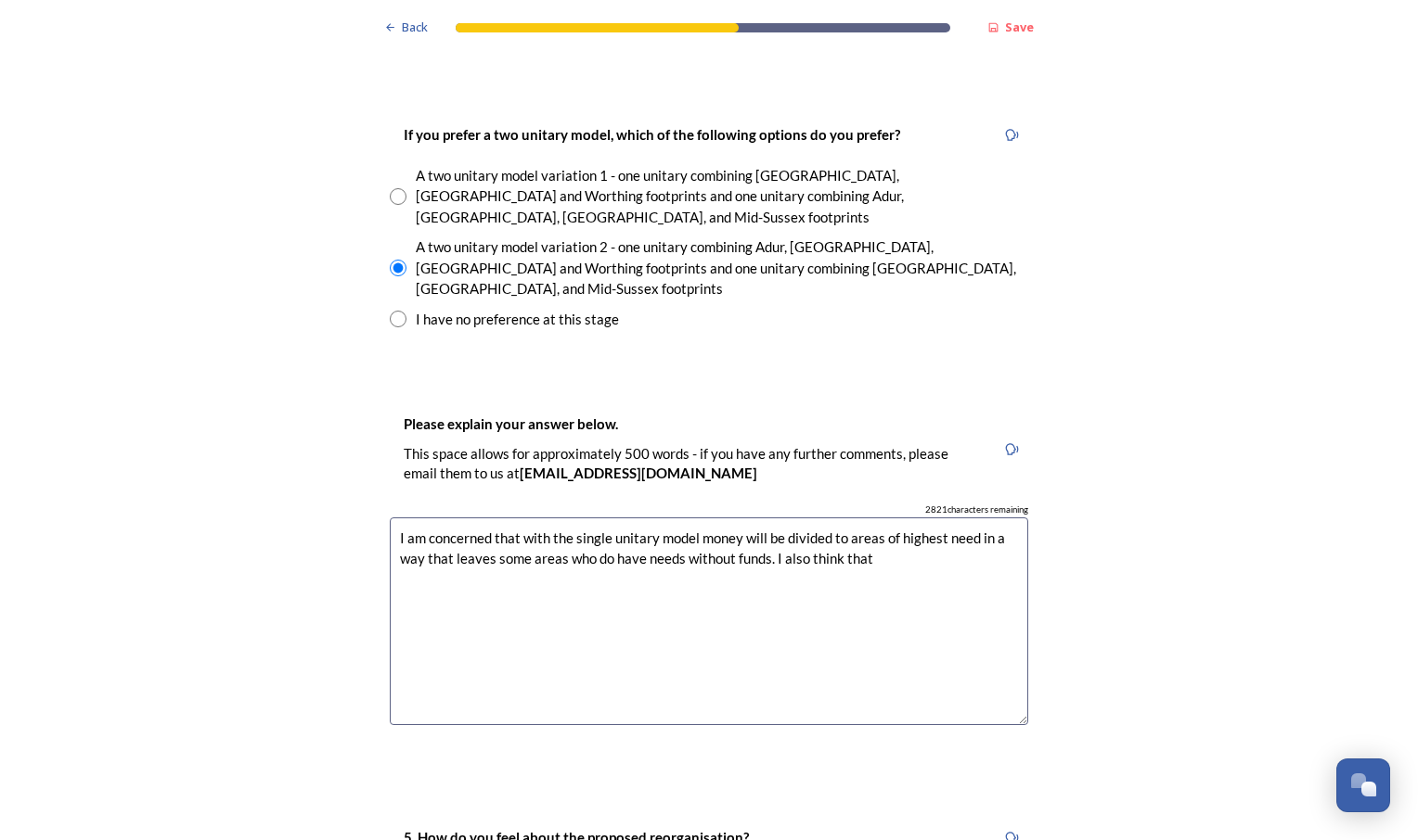
type textarea "I am concerned that with the single unitary model money will be divided to area…"
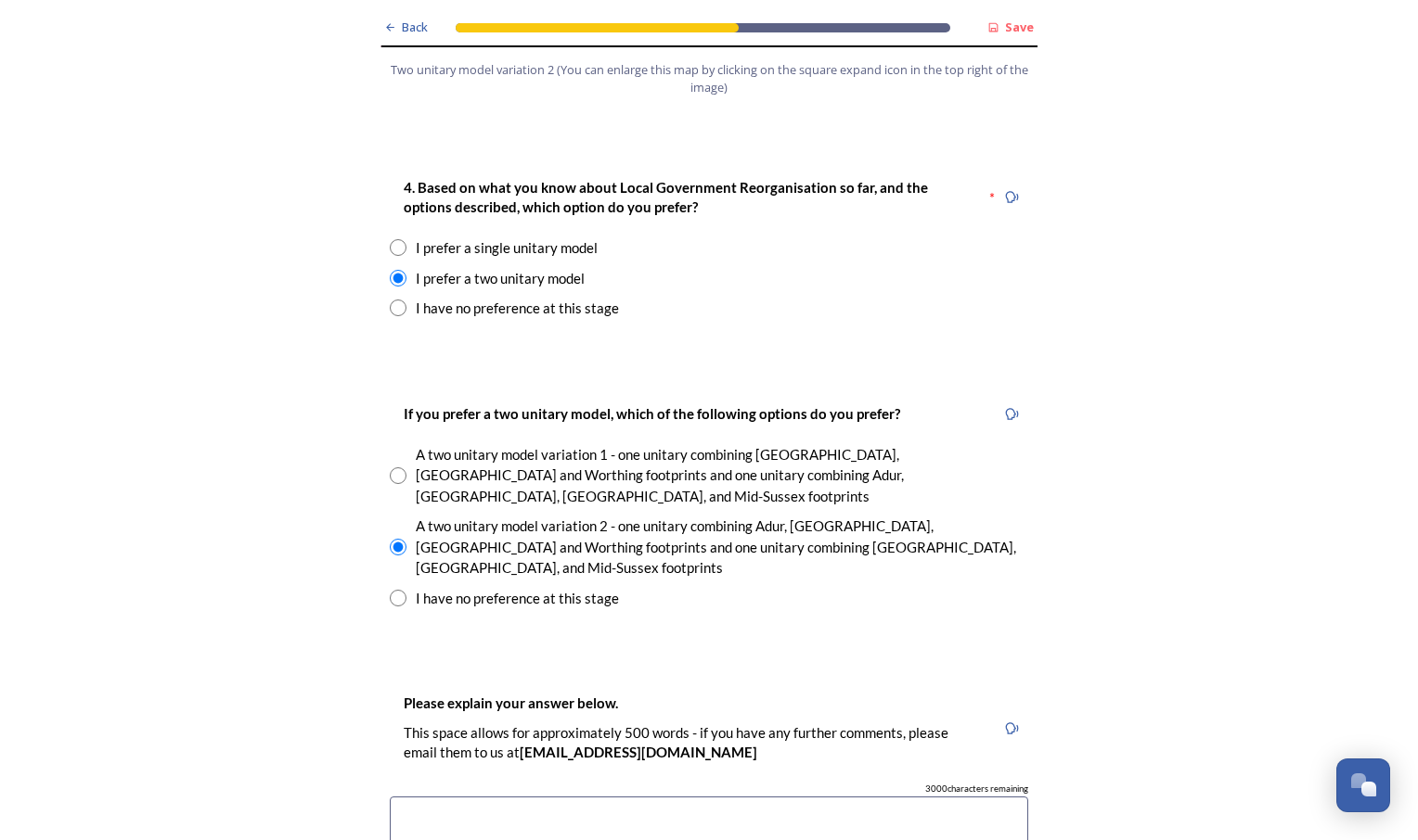
scroll to position [2416, 0]
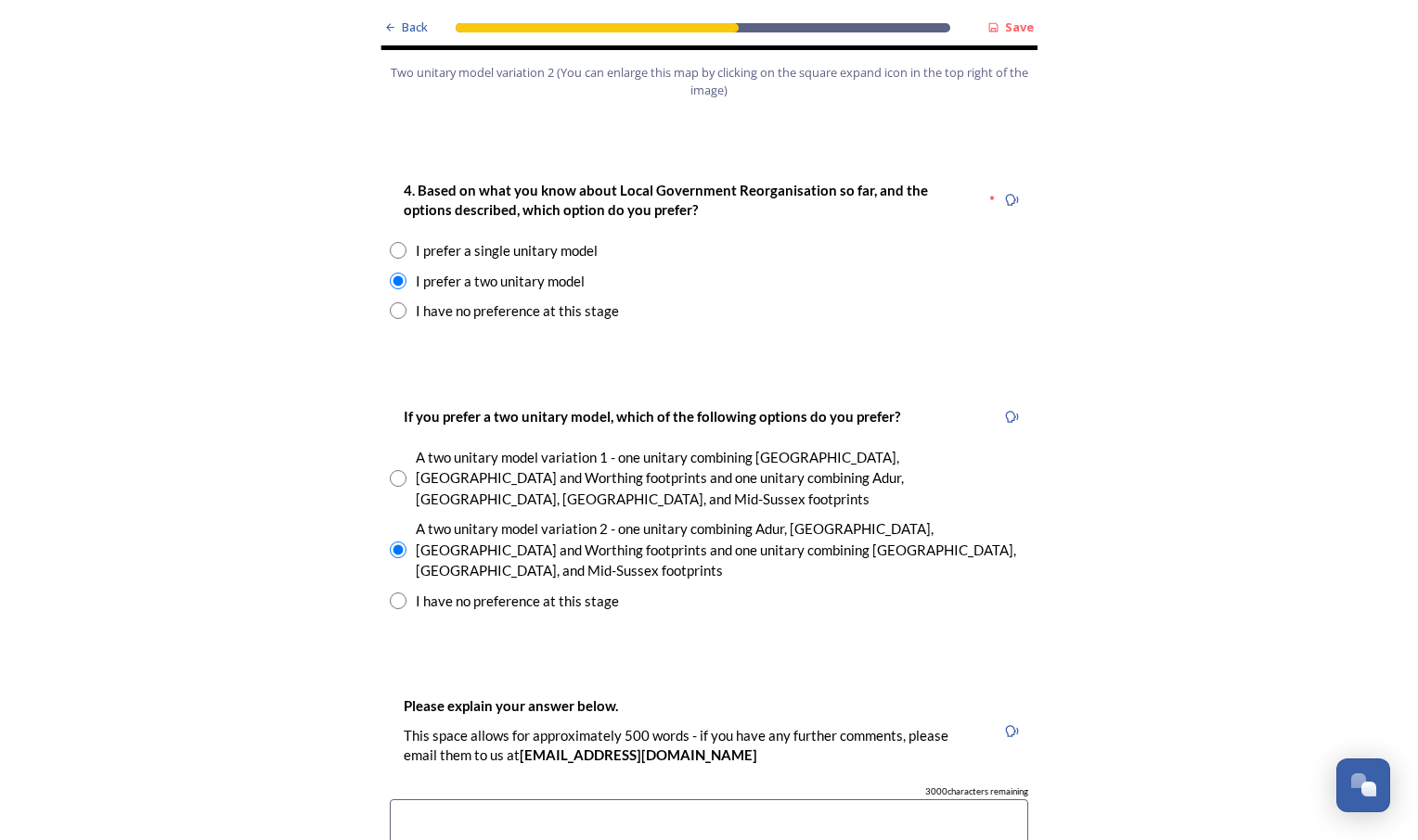
click at [390, 242] on input "radio" at bounding box center [398, 250] width 17 height 17
radio input "true"
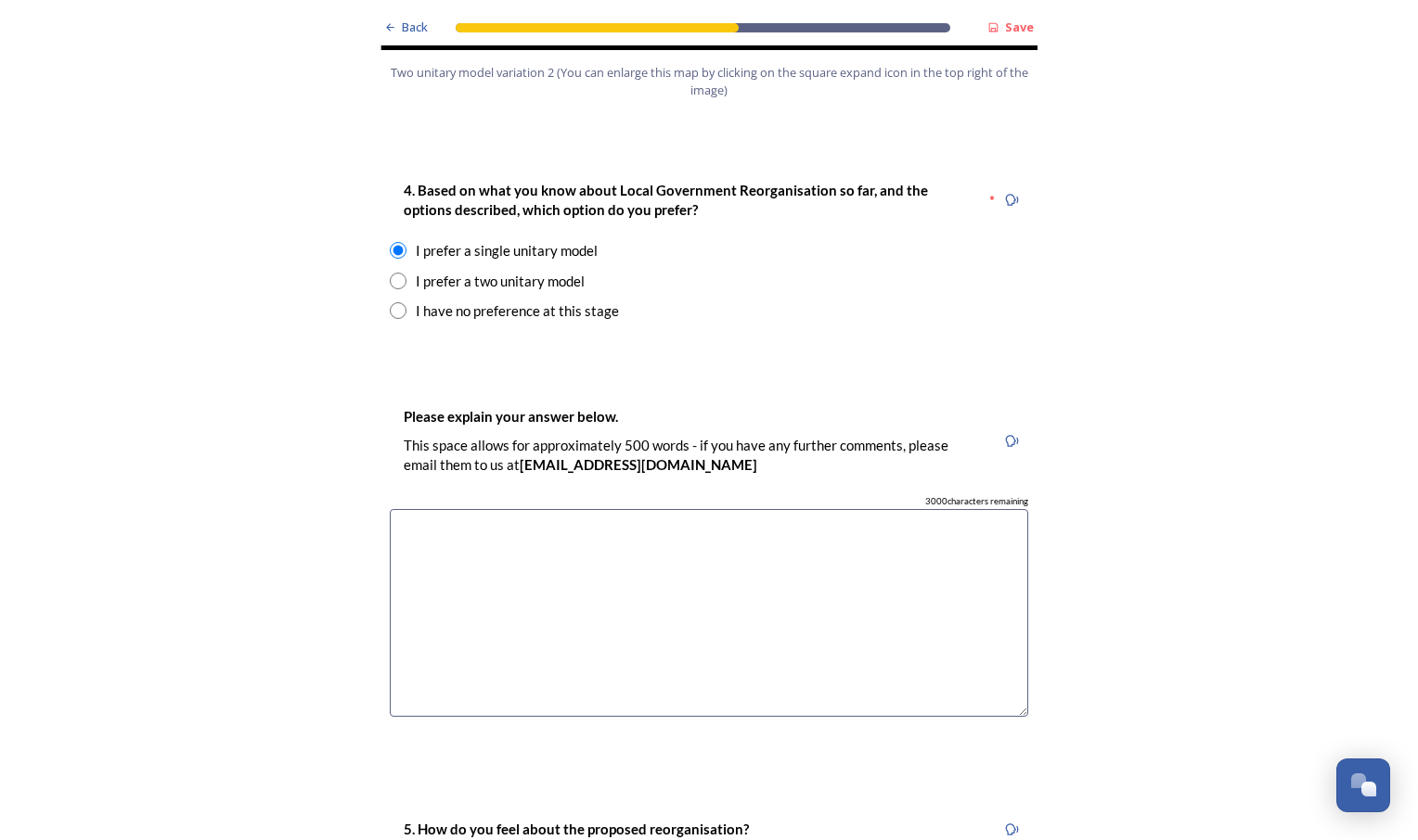
click at [453, 509] on textarea at bounding box center [709, 613] width 638 height 209
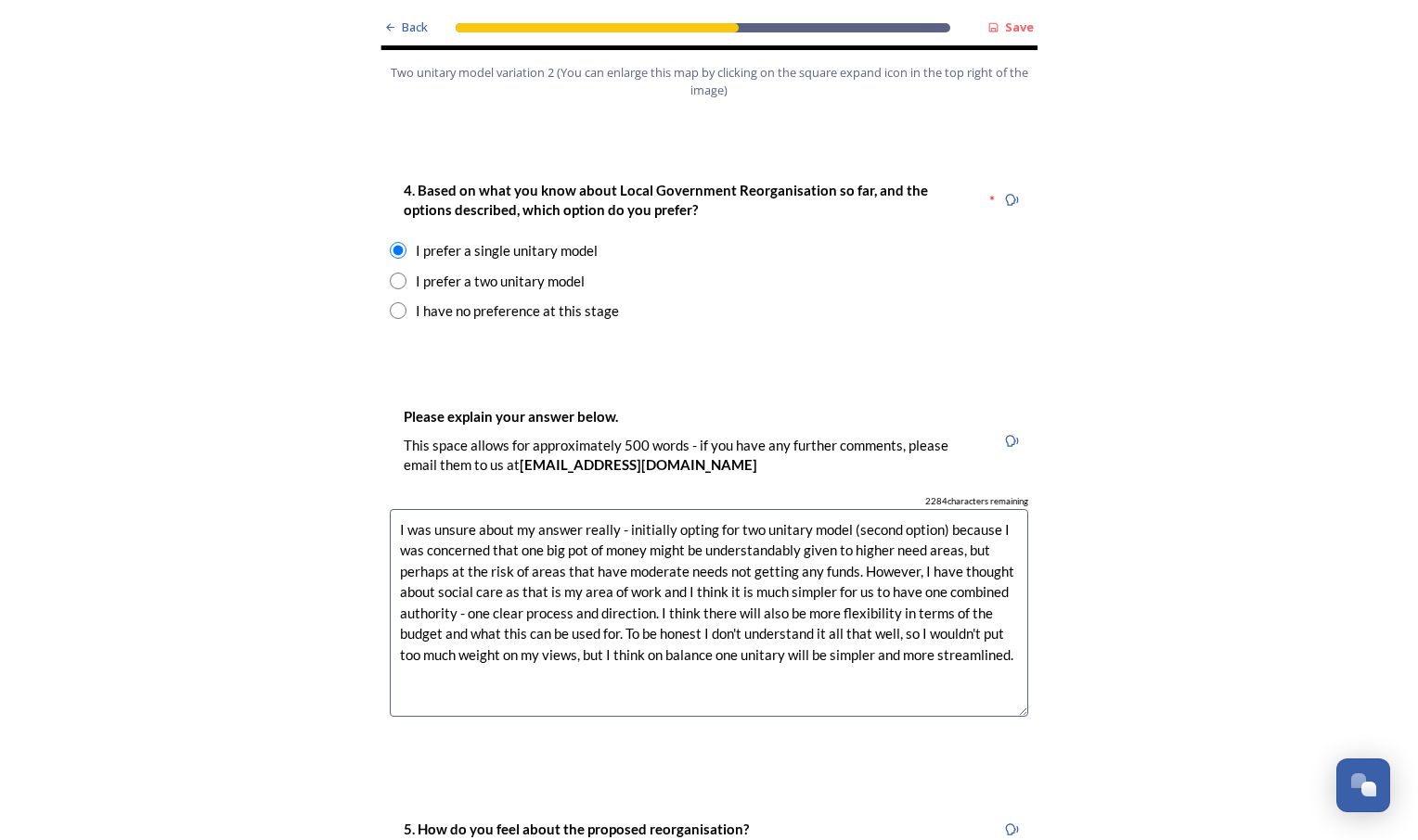
type textarea "I was unsure about my answer really - initially opting for two unitary model (s…"
click at [284, 473] on div "Back Save Prioritising future services As explained on our Shaping [GEOGRAPHIC_…" at bounding box center [709, 601] width 1418 height 6034
drag, startPoint x: 1010, startPoint y: 604, endPoint x: 363, endPoint y: 467, distance: 661.3
click at [363, 467] on div "Back Save Prioritising future services As explained on our Shaping [GEOGRAPHIC_…" at bounding box center [709, 601] width 1418 height 6034
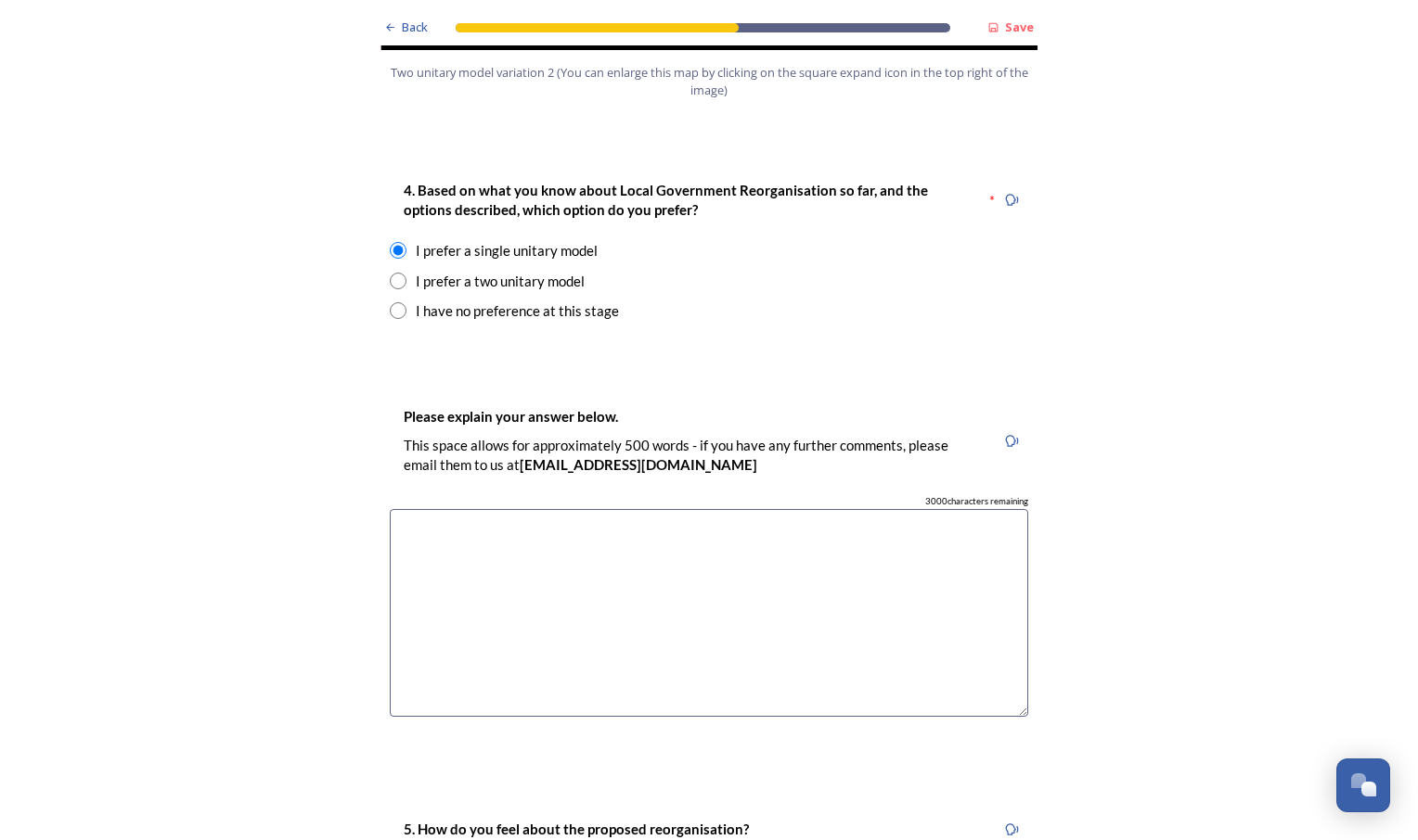
paste textarea "L ips dolorsita consec adipi elitse do eiusmod. Te incid utlabore etd ma aliqua…"
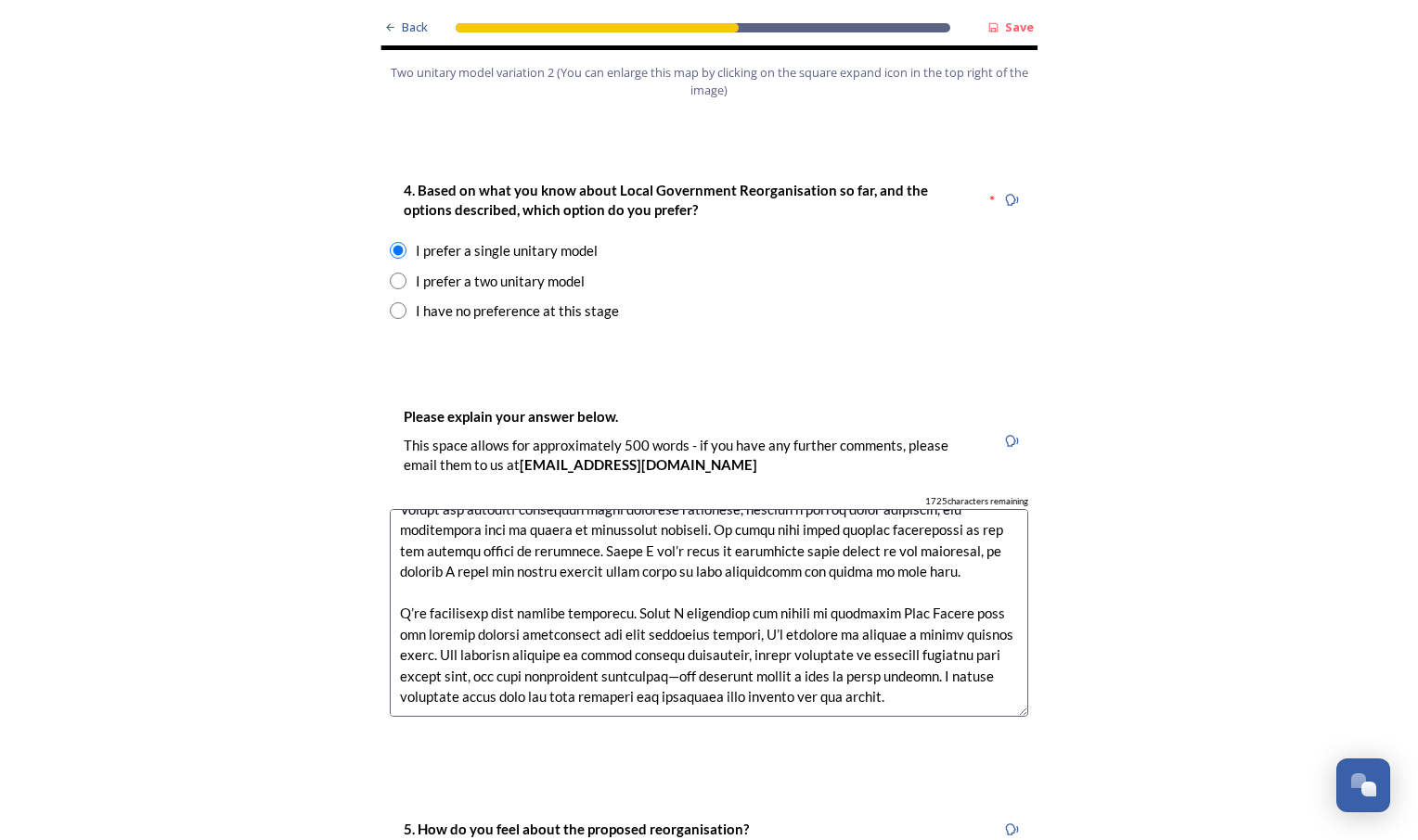
scroll to position [0, 0]
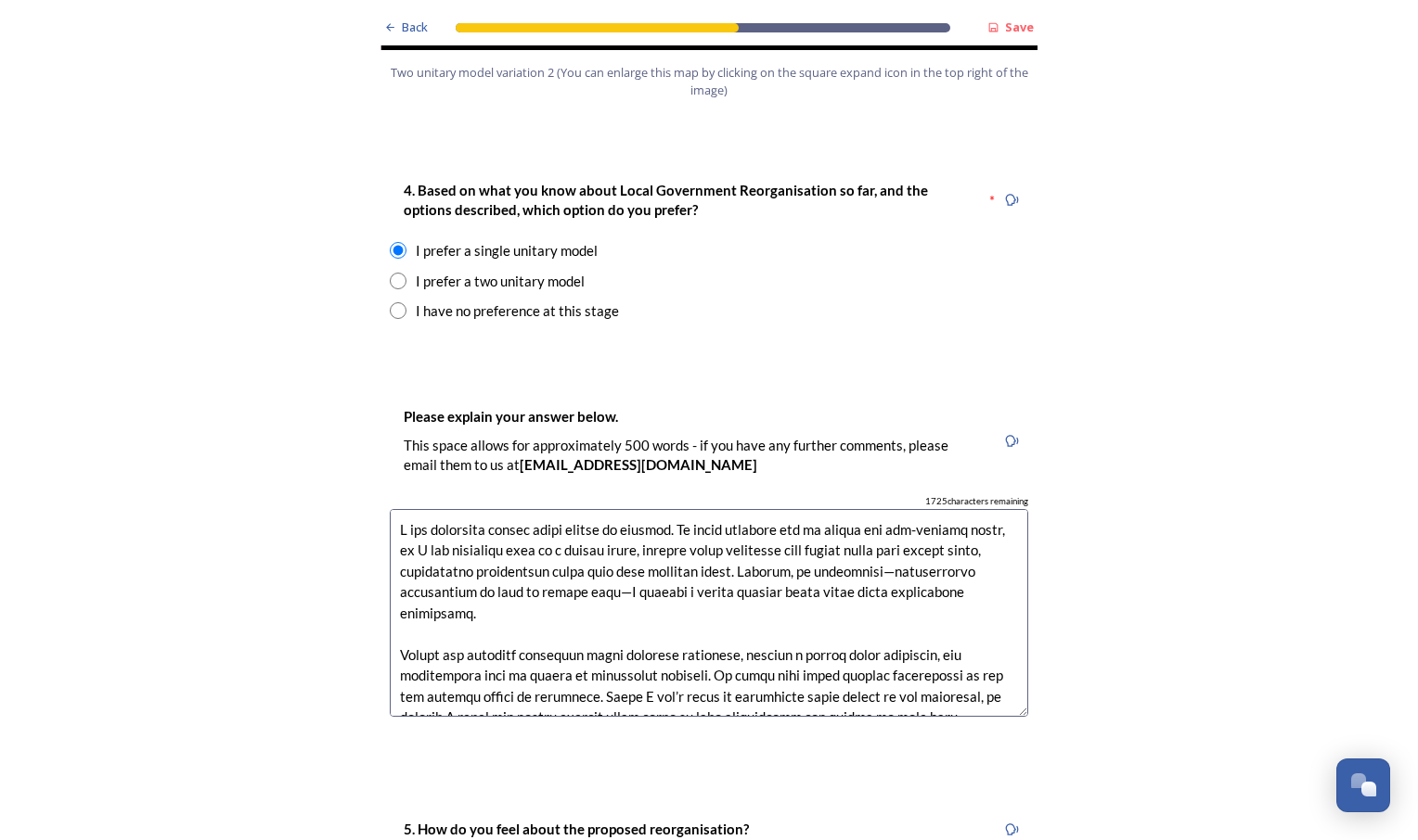
click at [930, 515] on textarea at bounding box center [709, 613] width 638 height 209
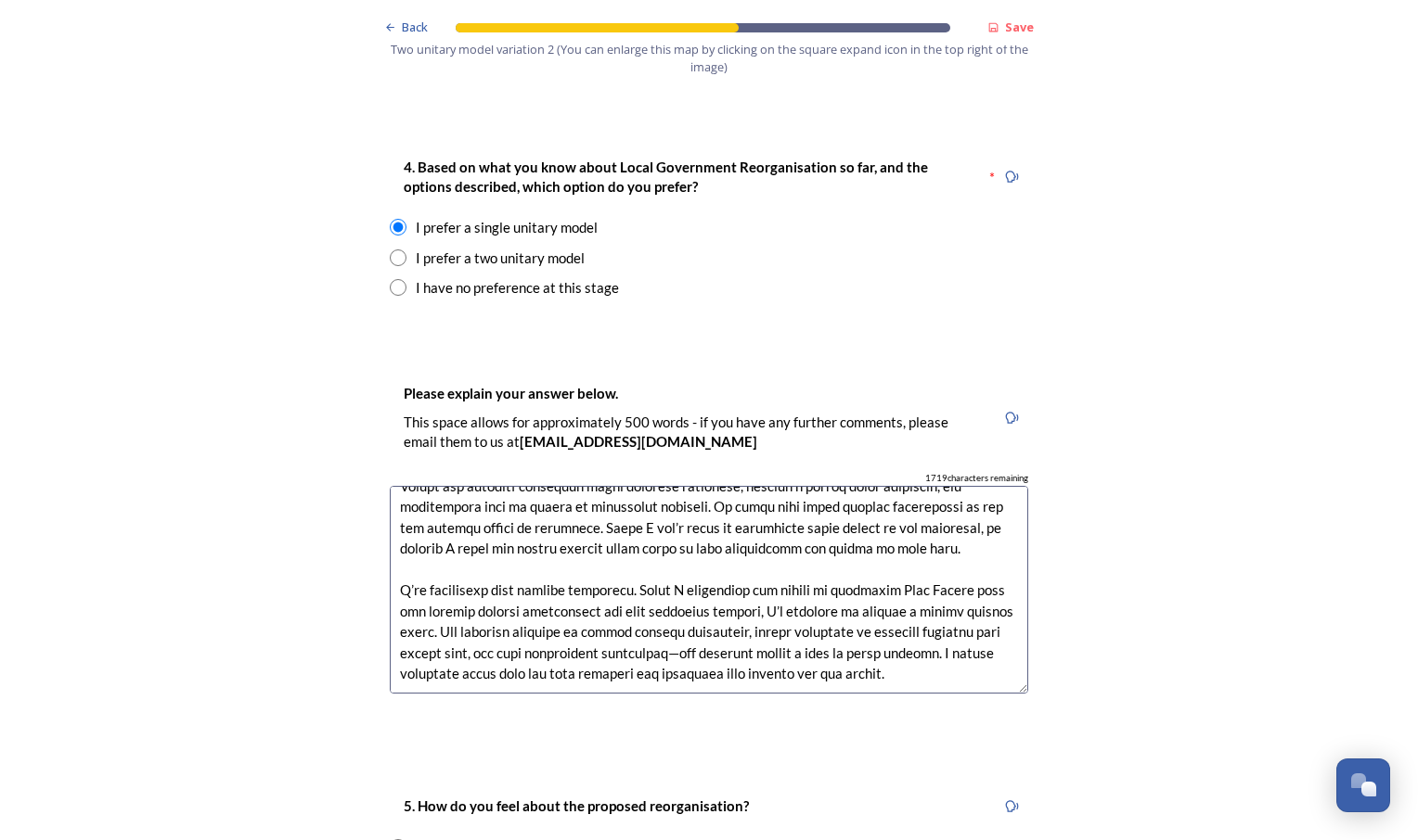
scroll to position [2440, 0]
click at [675, 535] on textarea at bounding box center [709, 589] width 638 height 209
click at [675, 578] on textarea at bounding box center [709, 589] width 638 height 209
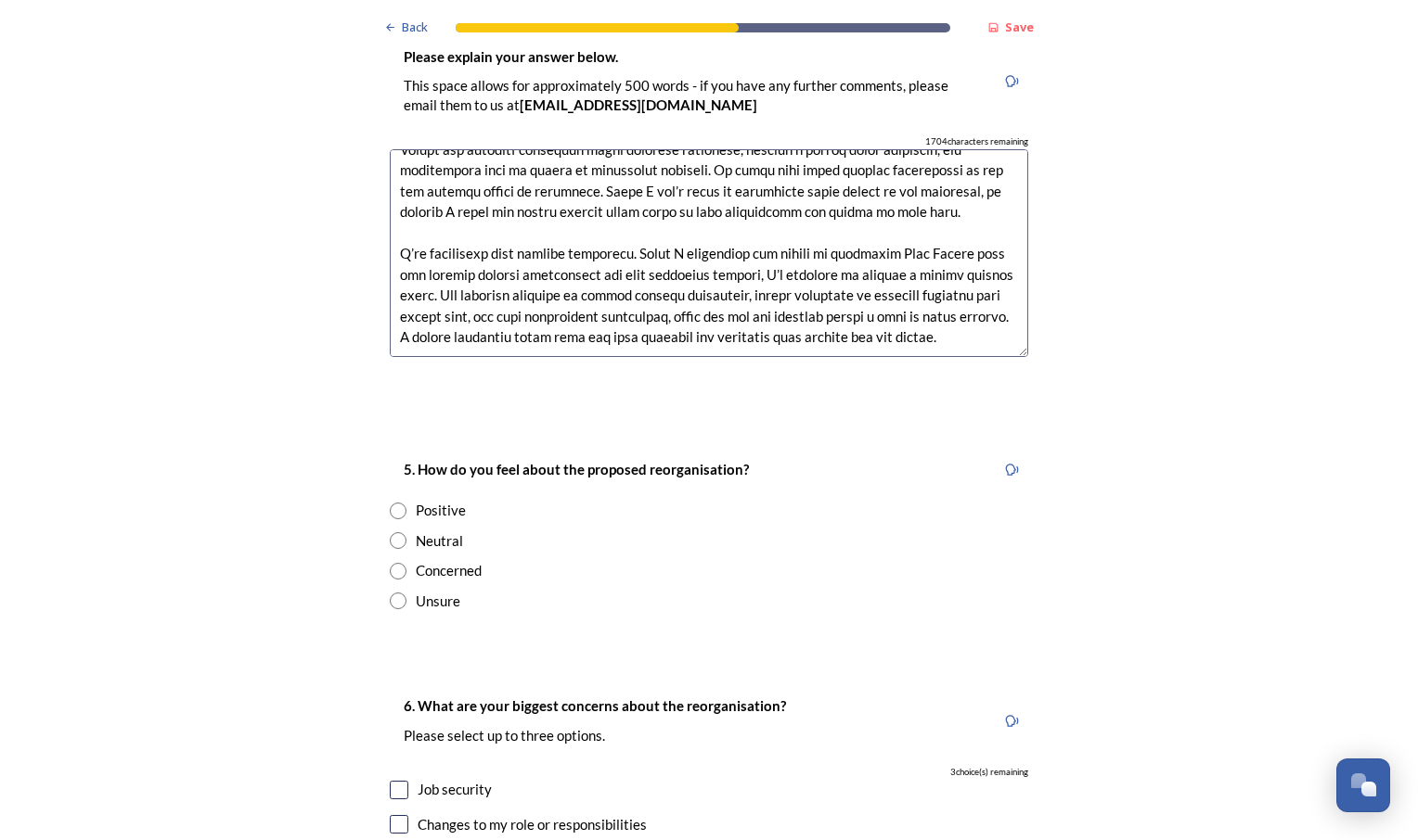
scroll to position [2777, 0]
type textarea "L ips dolorsita consec adipi elitse do eiusmod. Te incid utlabore etd ma aliqua…"
click at [393, 532] on input "radio" at bounding box center [398, 540] width 17 height 17
click at [615, 559] on div "Concerned" at bounding box center [709, 570] width 638 height 21
radio input "false"
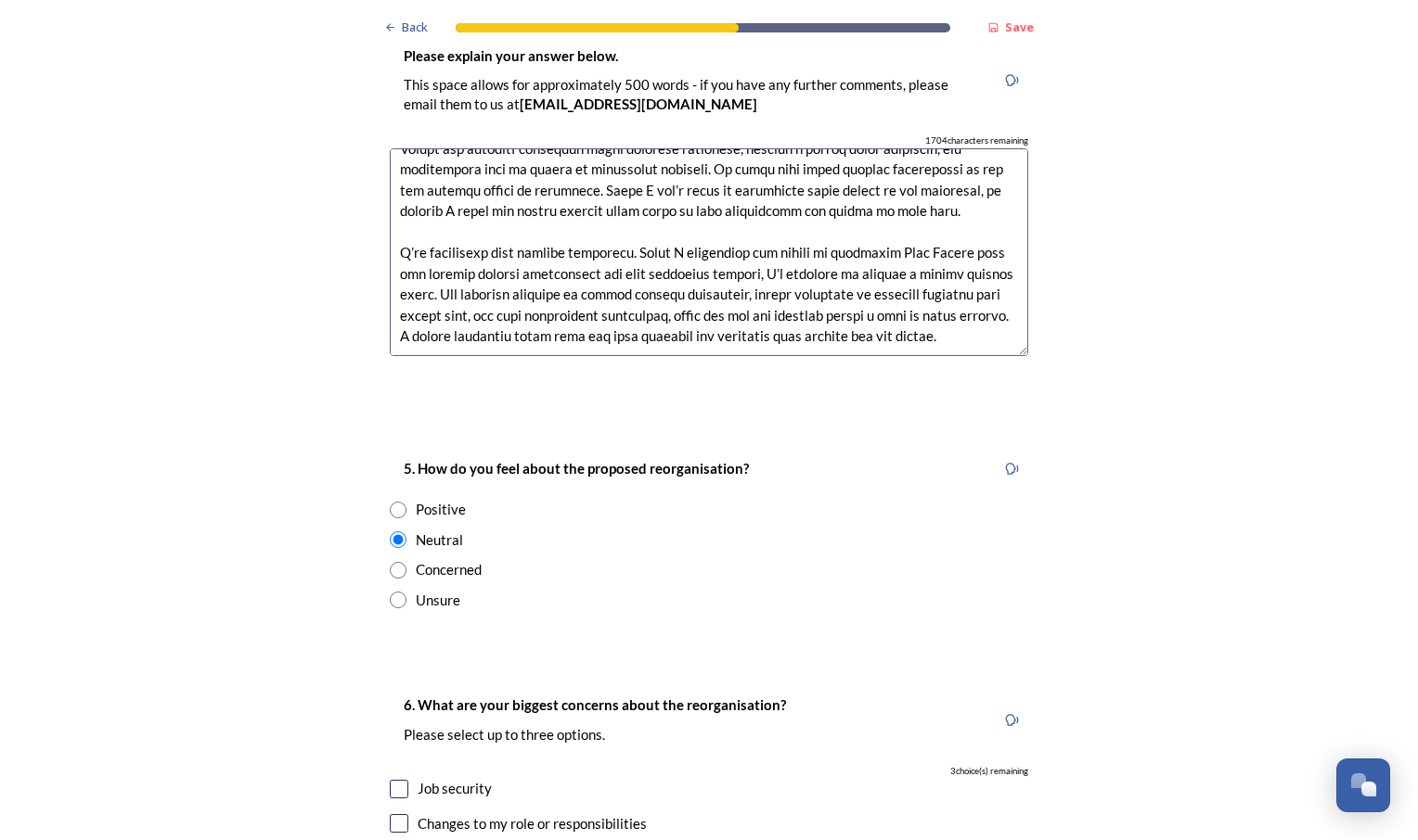
radio input "true"
click at [448, 530] on div "Neutral" at bounding box center [439, 541] width 48 height 21
radio input "true"
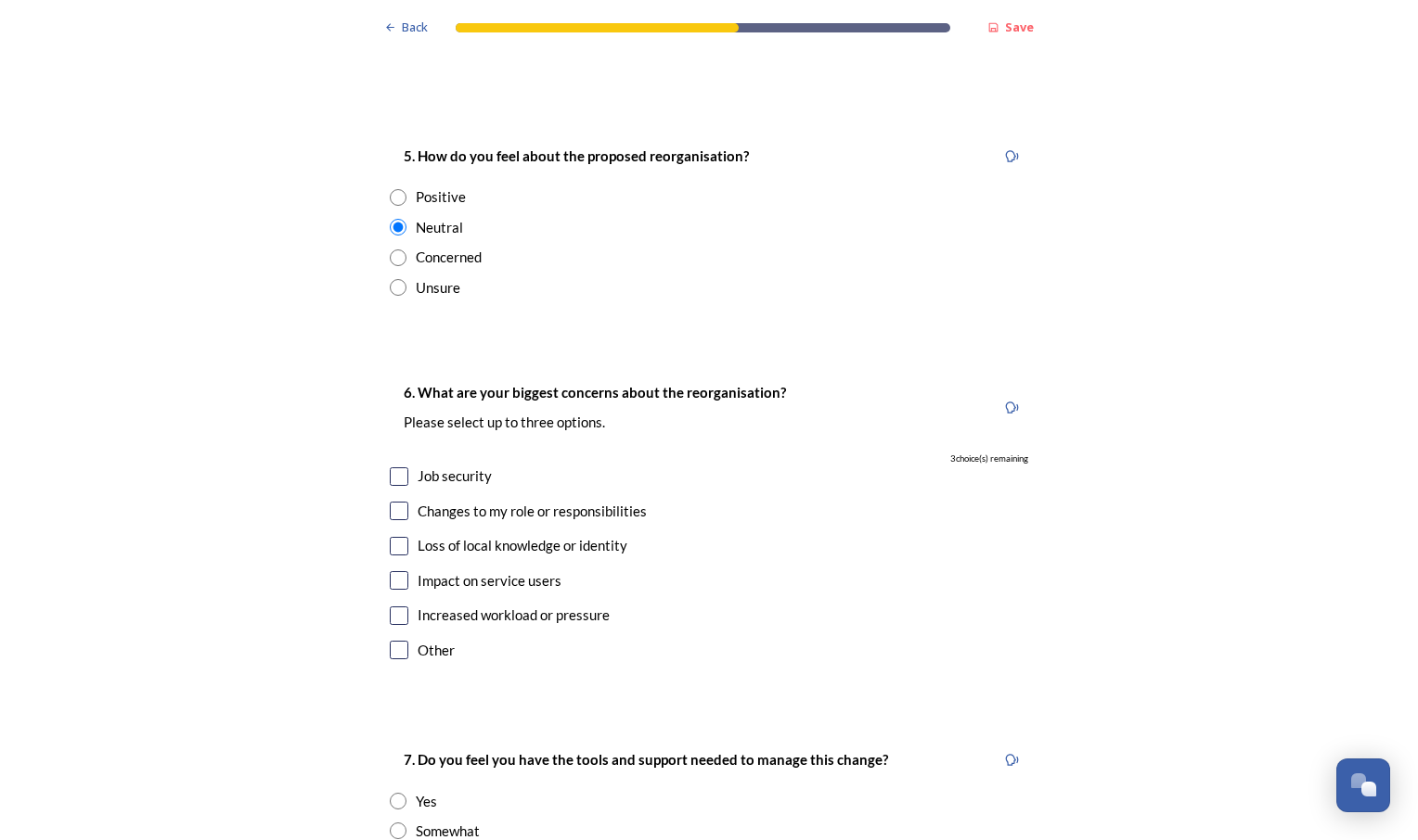
scroll to position [3091, 0]
click at [393, 467] on input "checkbox" at bounding box center [399, 475] width 18 height 18
checkbox input "true"
click at [394, 571] on input "checkbox" at bounding box center [399, 579] width 18 height 18
checkbox input "true"
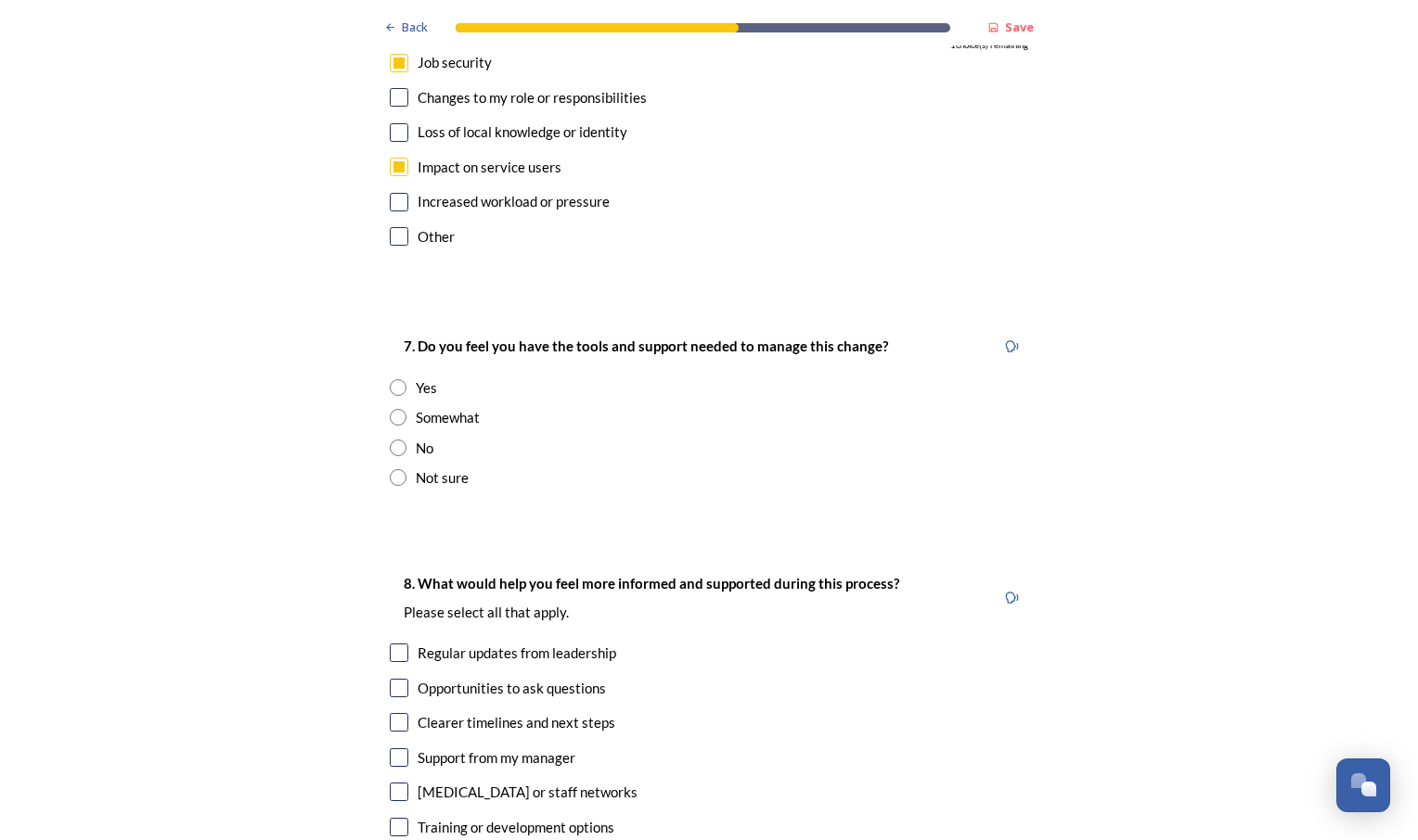
scroll to position [3504, 0]
click at [392, 408] on input "radio" at bounding box center [398, 416] width 17 height 17
radio input "true"
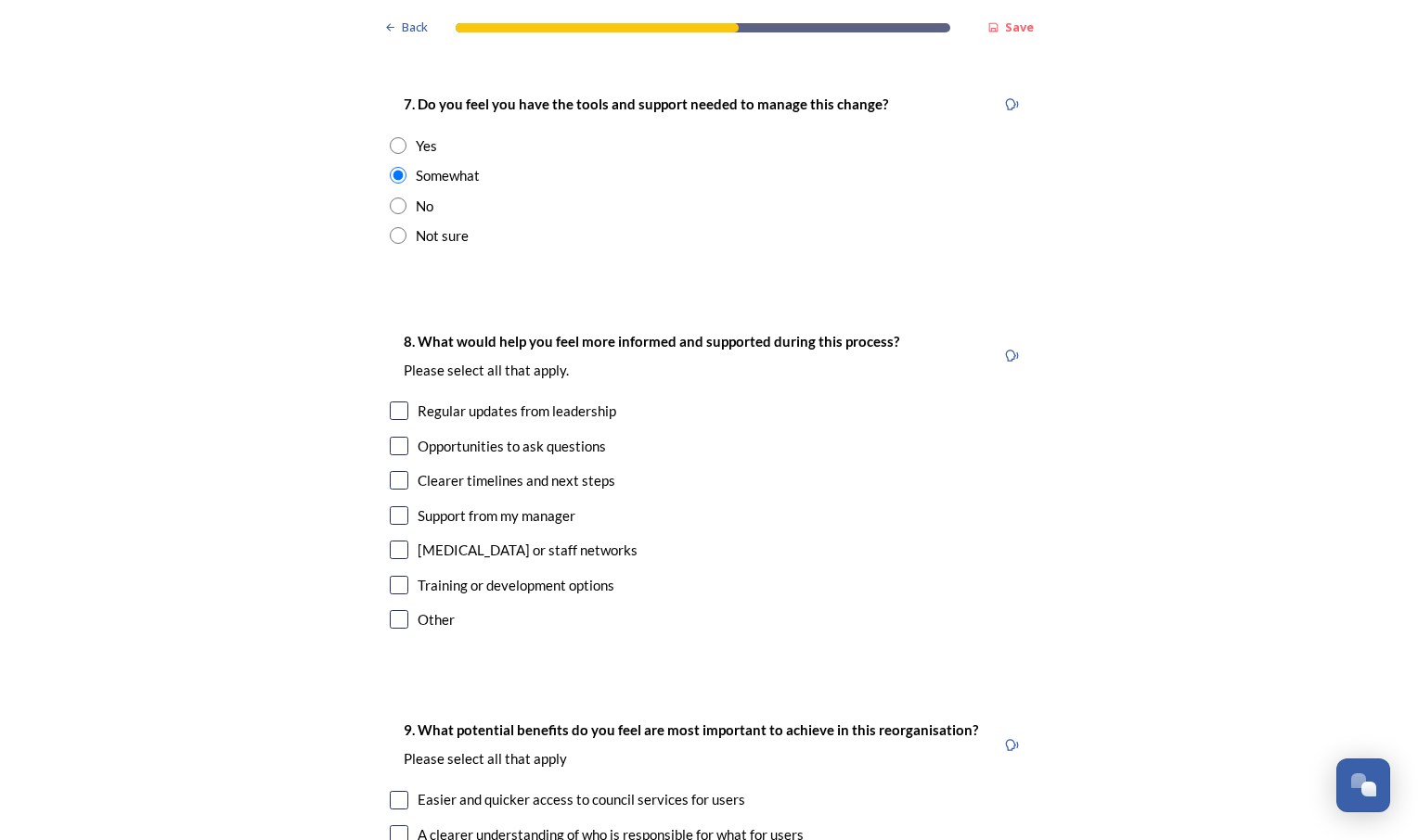
scroll to position [3747, 0]
click at [392, 400] on input "checkbox" at bounding box center [399, 408] width 18 height 18
checkbox input "true"
click at [394, 435] on input "checkbox" at bounding box center [399, 443] width 18 height 18
checkbox input "true"
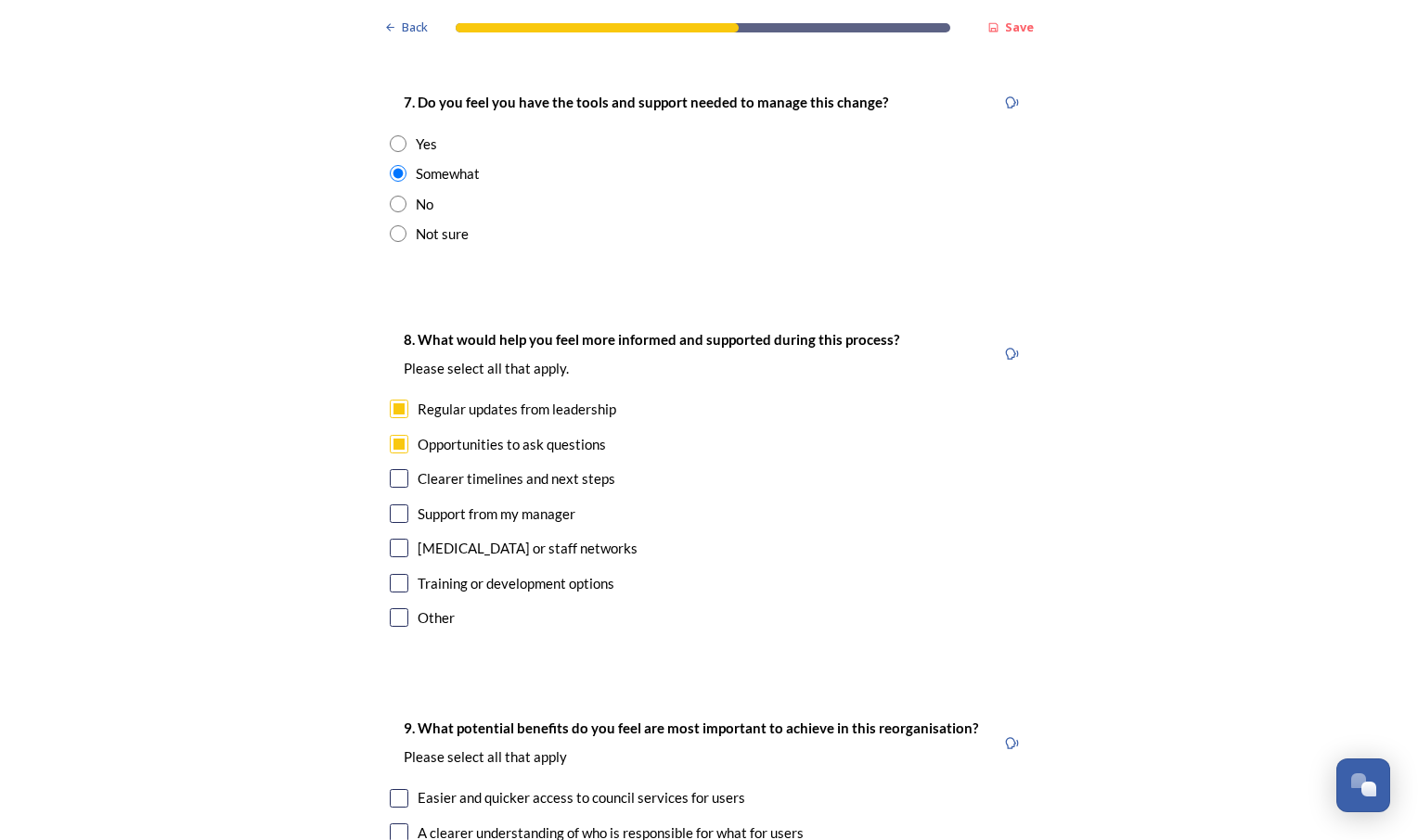
click at [394, 470] on input "checkbox" at bounding box center [399, 478] width 18 height 18
checkbox input "true"
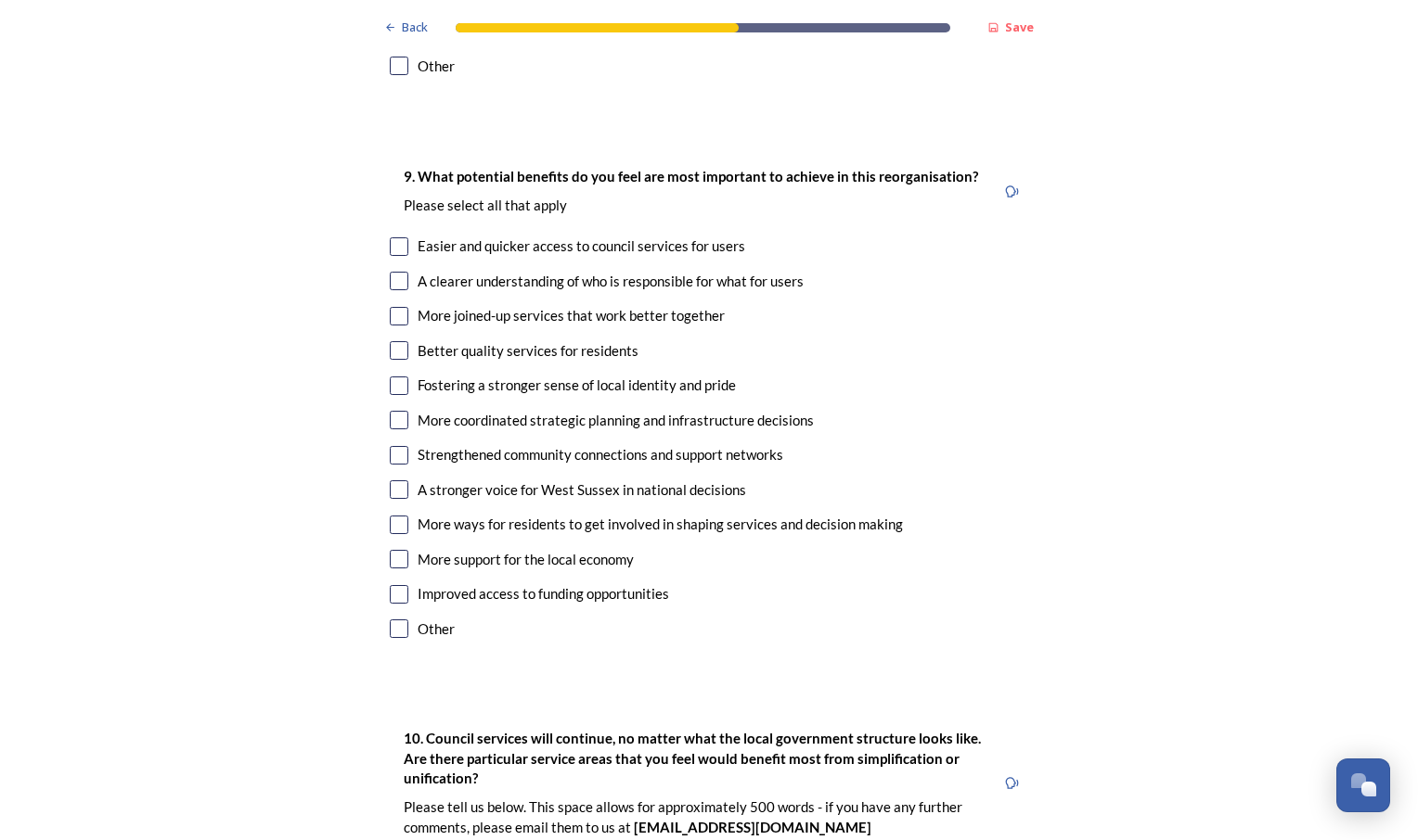
scroll to position [4301, 0]
click at [390, 235] on input "checkbox" at bounding box center [399, 244] width 18 height 18
checkbox input "true"
click at [395, 270] on input "checkbox" at bounding box center [399, 279] width 18 height 18
checkbox input "true"
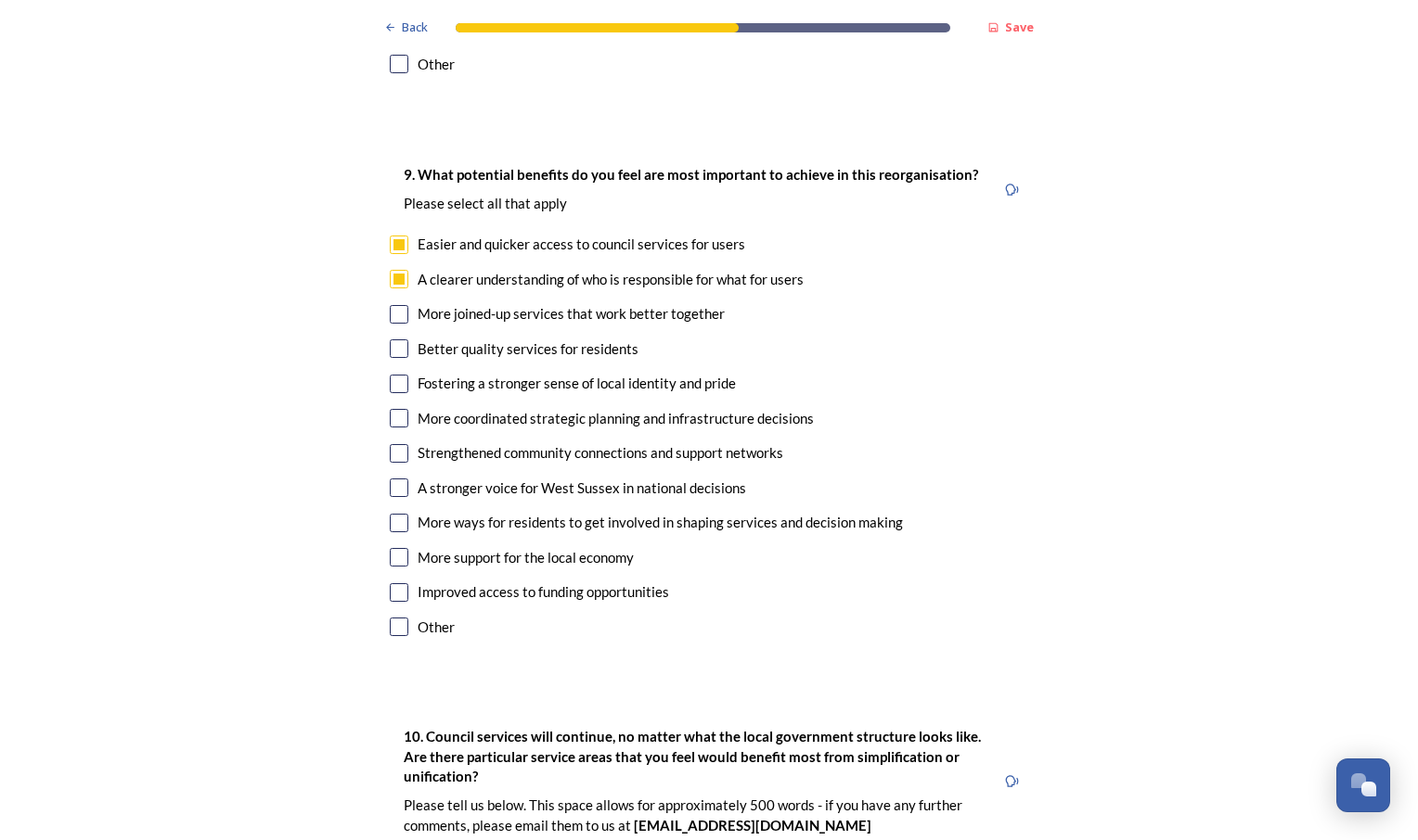
click at [390, 305] on input "checkbox" at bounding box center [399, 314] width 18 height 18
checkbox input "true"
click at [390, 339] on input "checkbox" at bounding box center [399, 348] width 18 height 18
checkbox input "true"
click at [395, 409] on input "checkbox" at bounding box center [399, 418] width 18 height 18
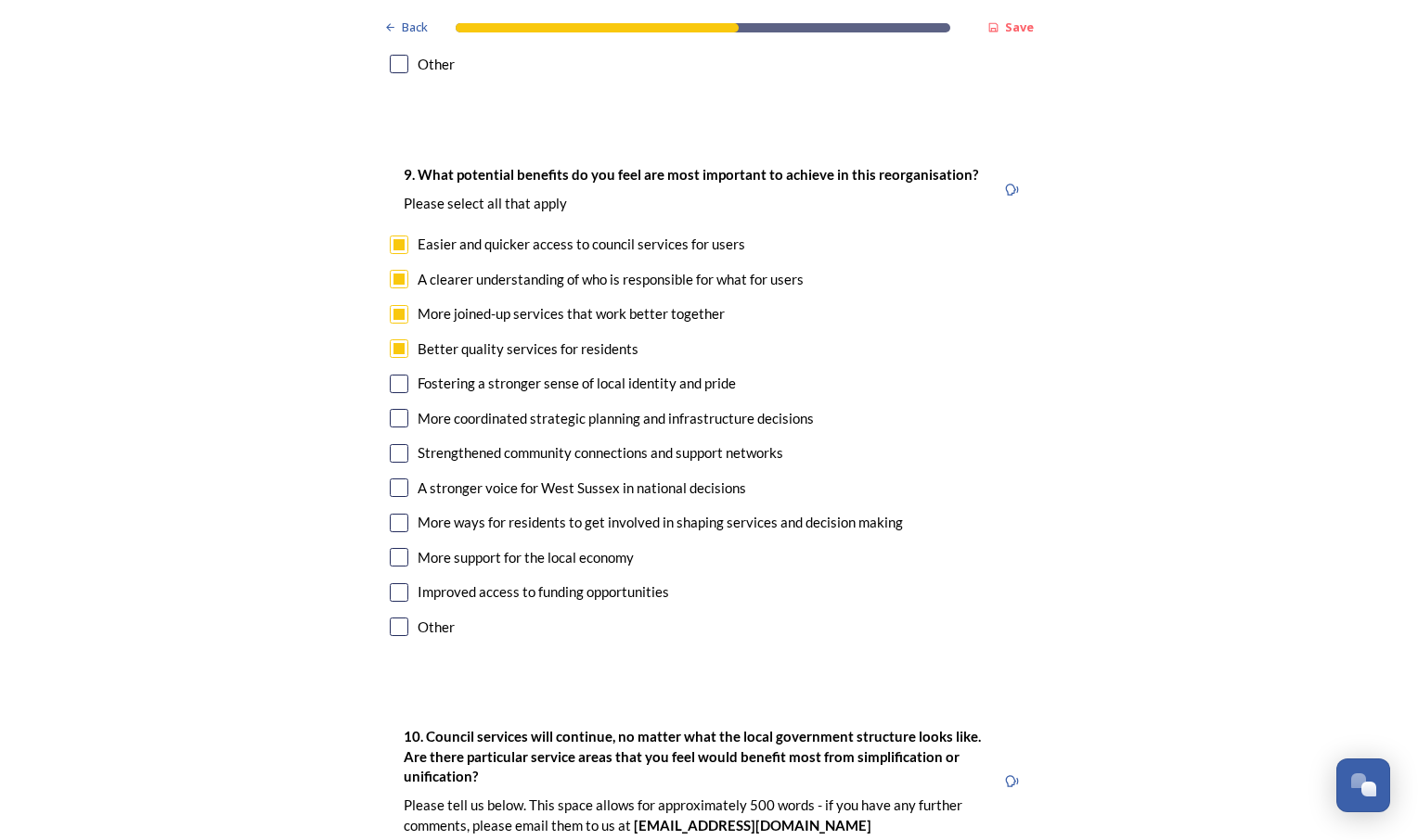
checkbox input "true"
click at [390, 444] on input "checkbox" at bounding box center [399, 453] width 18 height 18
checkbox input "true"
click at [391, 478] on input "checkbox" at bounding box center [399, 487] width 18 height 18
checkbox input "true"
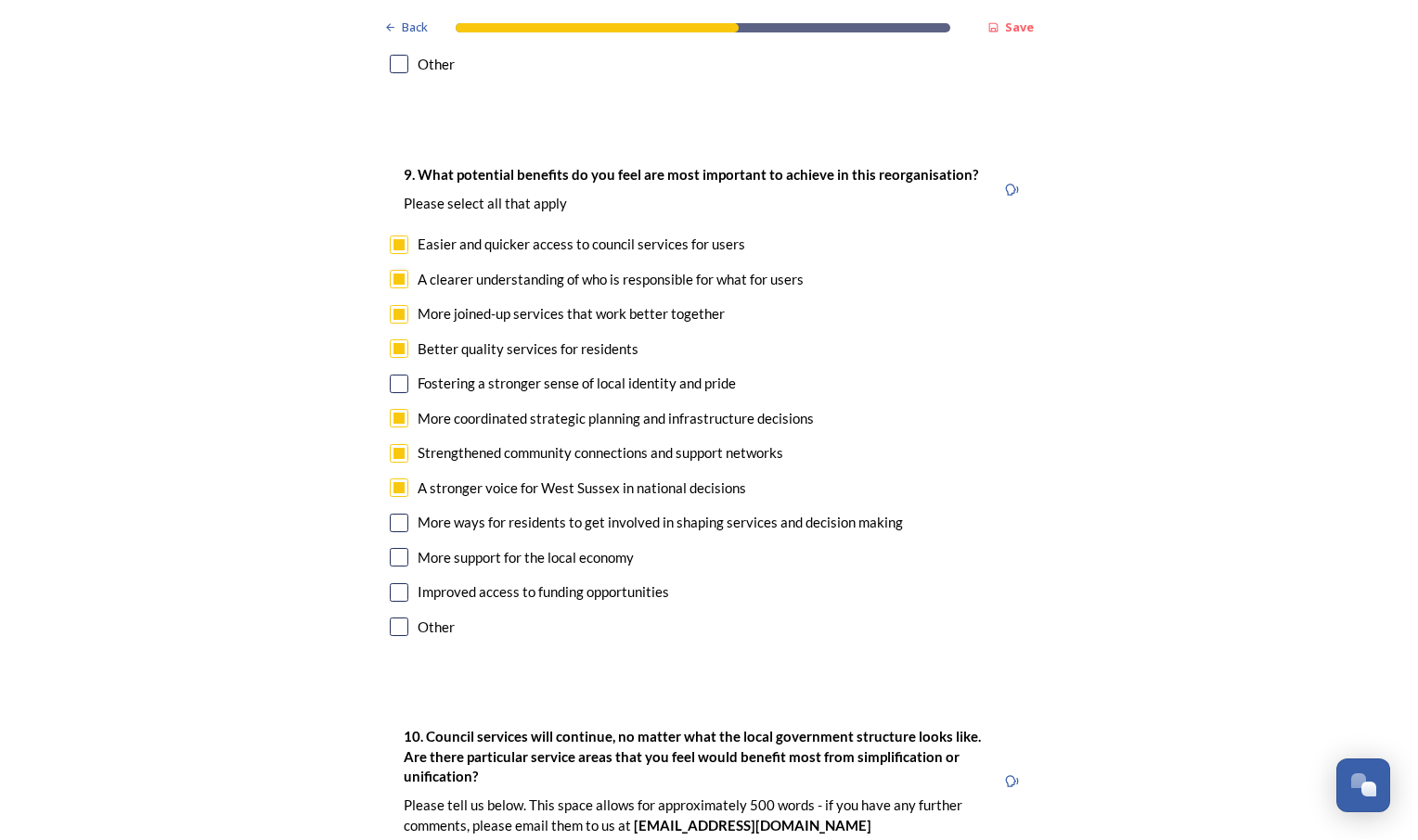
click at [391, 583] on input "checkbox" at bounding box center [399, 592] width 18 height 18
checkbox input "true"
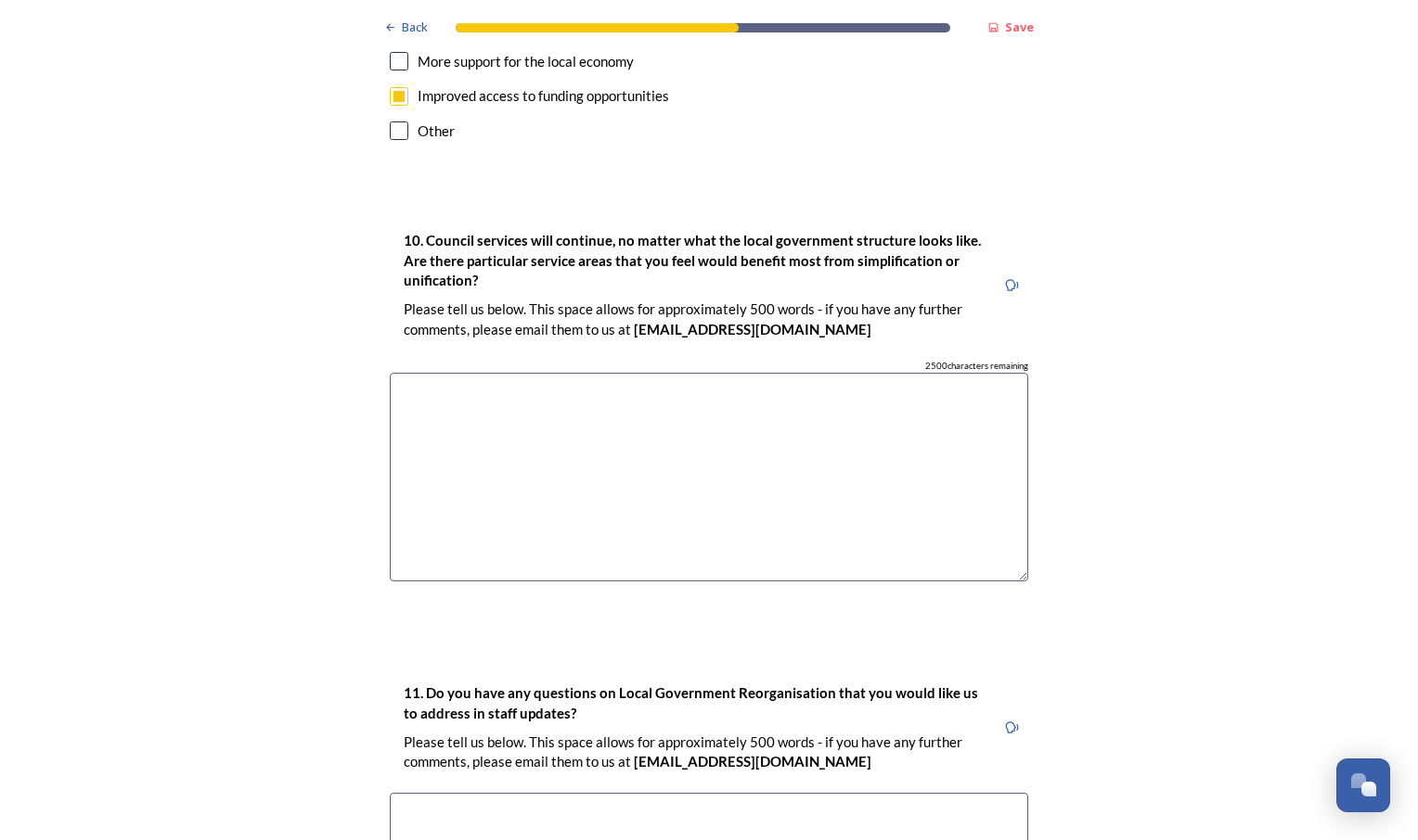
scroll to position [4798, 0]
click at [428, 372] on textarea at bounding box center [709, 476] width 638 height 209
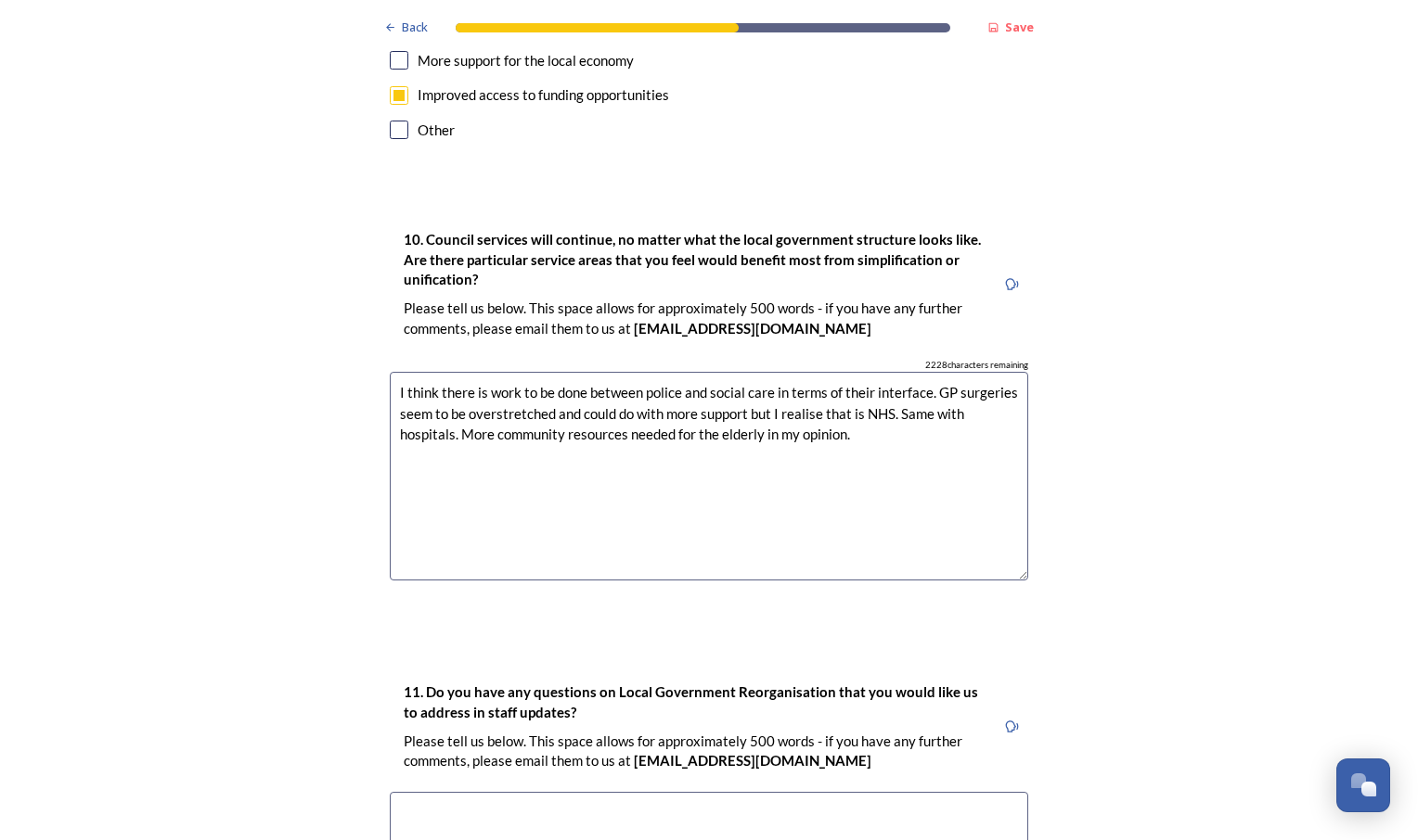
type textarea "I think there is work to be done between police and social care in terms of the…"
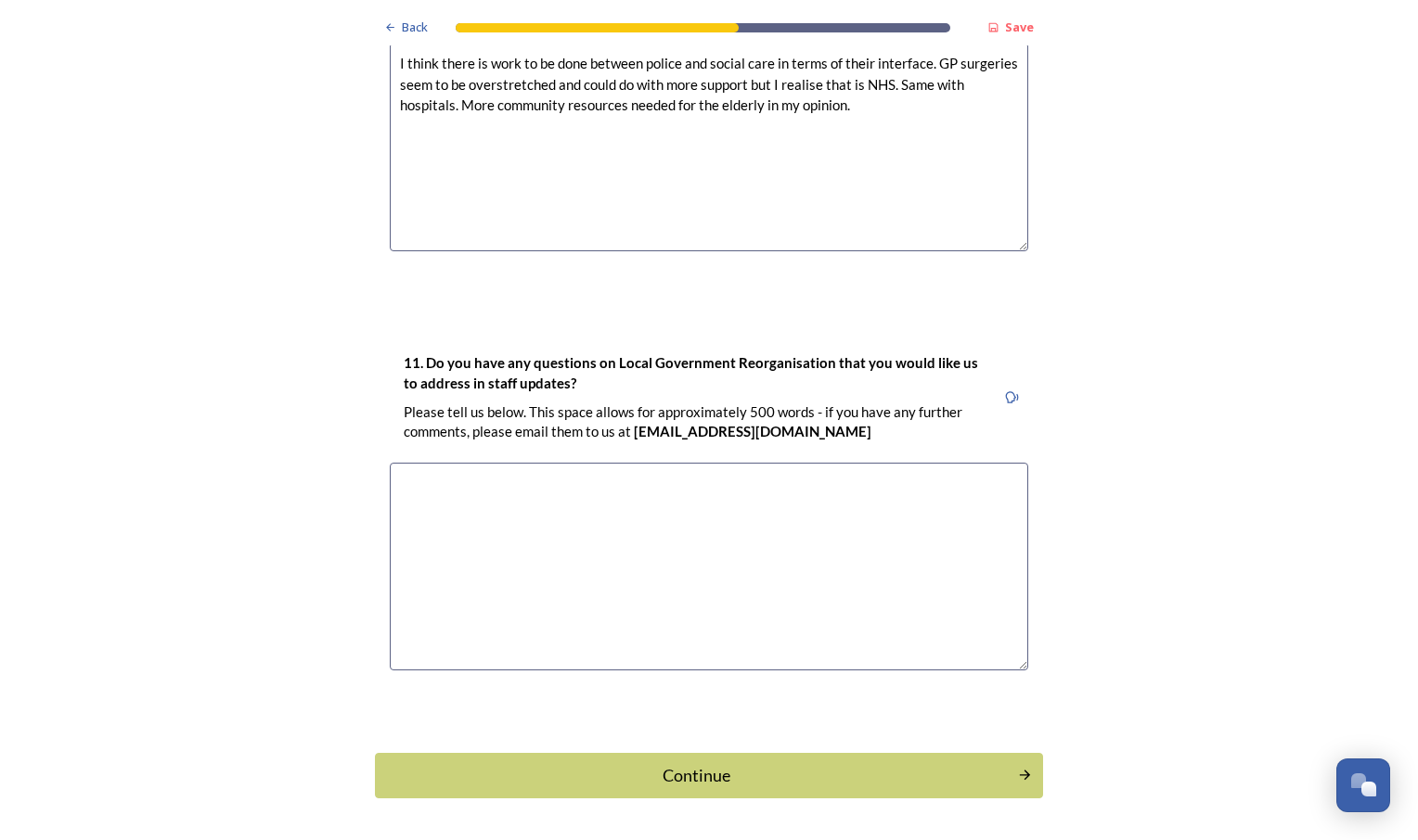
scroll to position [5138, 0]
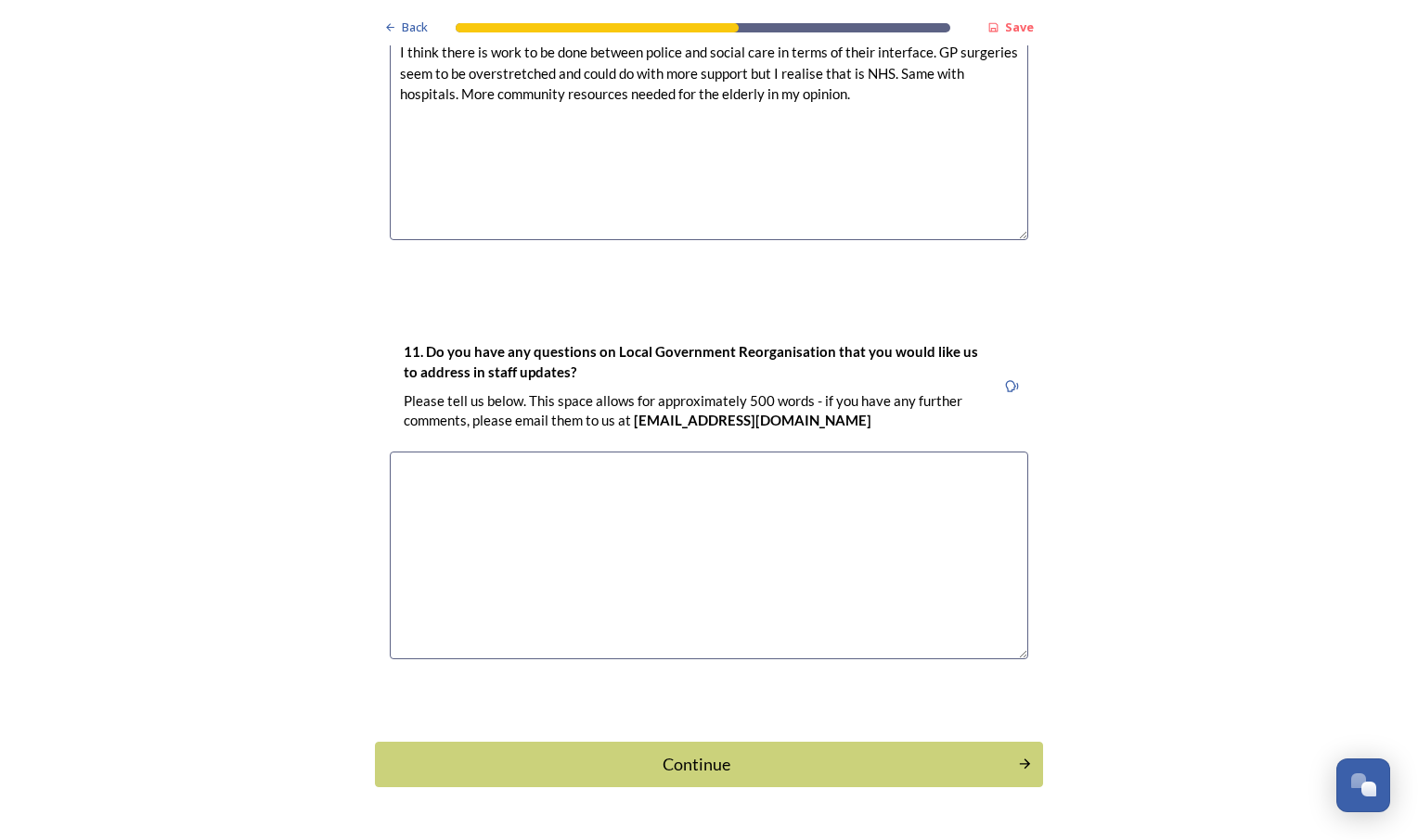
click at [467, 482] on textarea at bounding box center [709, 556] width 638 height 209
type textarea "no"
click at [519, 752] on div "Continue" at bounding box center [696, 765] width 628 height 25
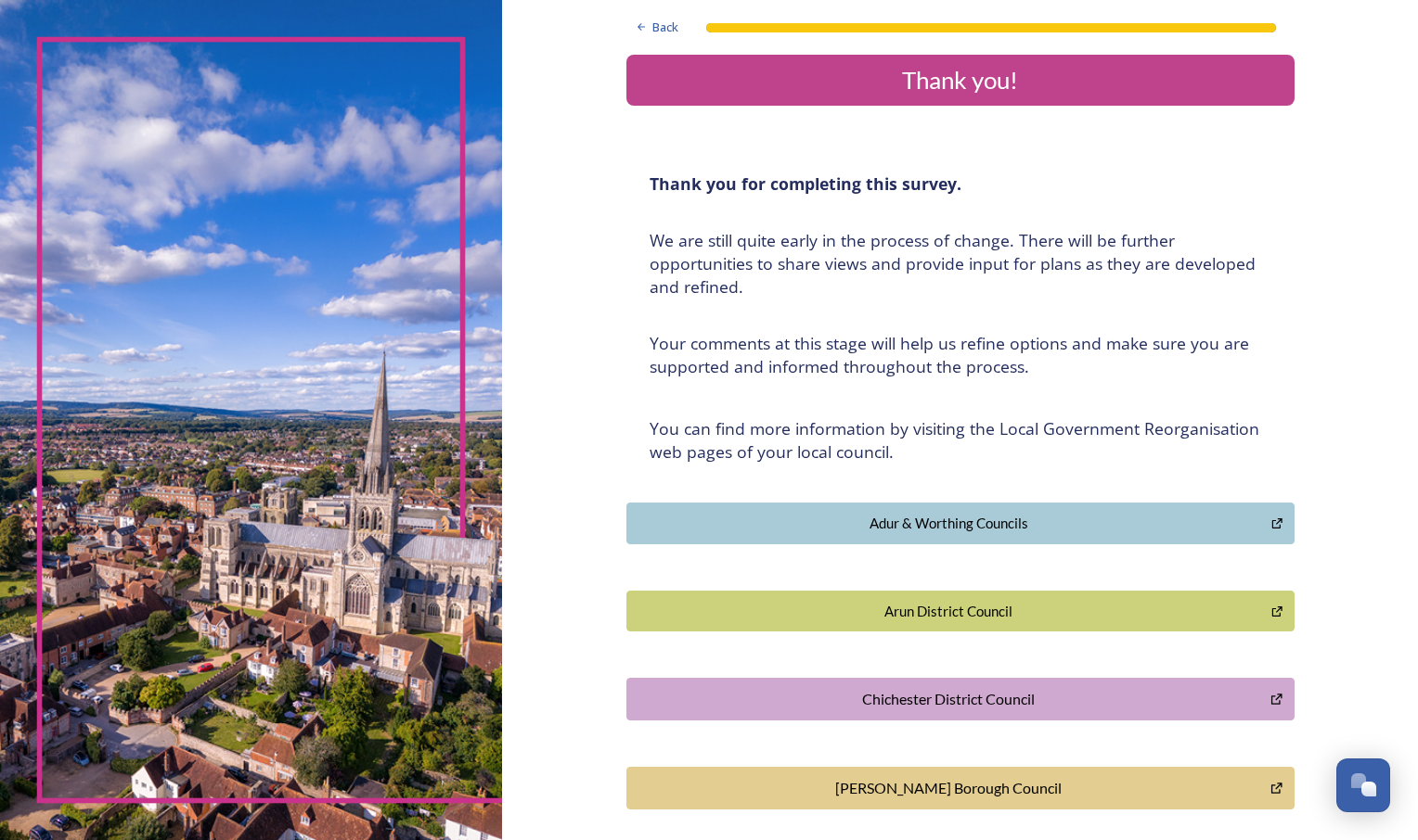
scroll to position [0, 0]
